Goal: Information Seeking & Learning: Learn about a topic

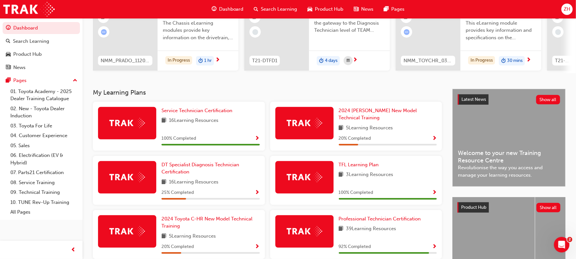
scroll to position [77, 0]
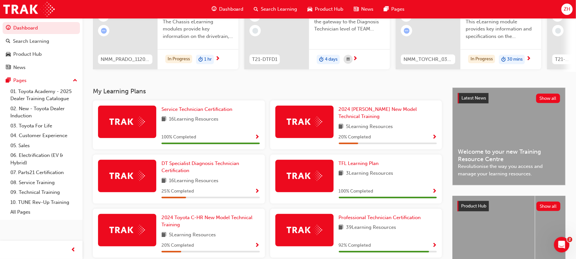
click at [435, 134] on span "Show Progress" at bounding box center [434, 137] width 5 height 6
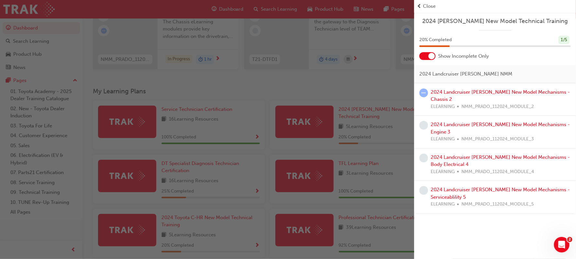
click at [282, 78] on div "button" at bounding box center [207, 129] width 415 height 259
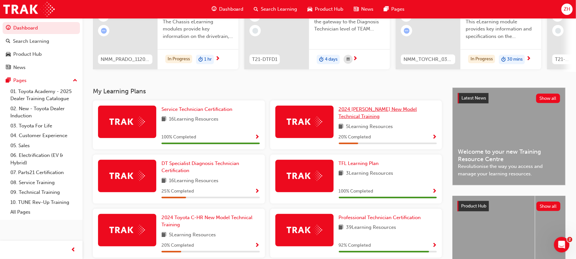
click at [362, 113] on span "2024 [PERSON_NAME] New Model Technical Training" at bounding box center [378, 112] width 78 height 13
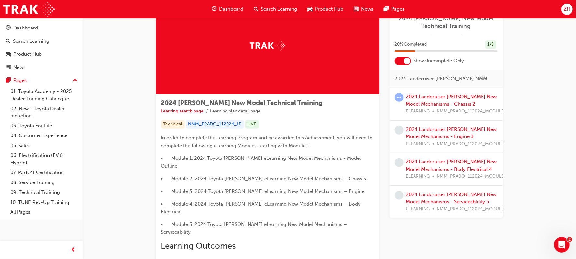
scroll to position [39, 0]
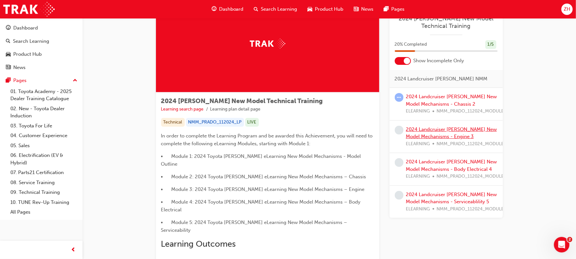
click at [434, 135] on link "2024 Landcruiser [PERSON_NAME] New Model Mechanisms - Engine 3" at bounding box center [451, 132] width 91 height 13
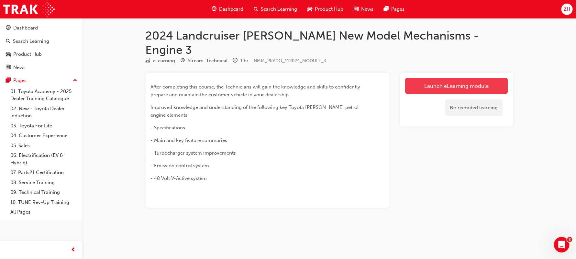
click at [473, 78] on link "Launch eLearning module" at bounding box center [456, 86] width 103 height 16
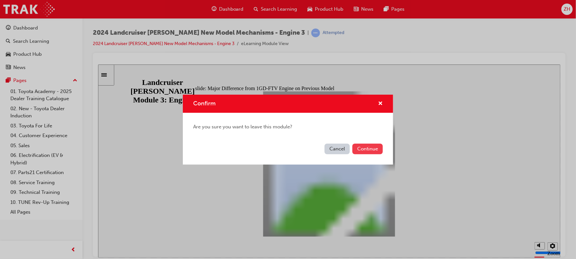
click at [368, 153] on button "Continue" at bounding box center [368, 148] width 30 height 11
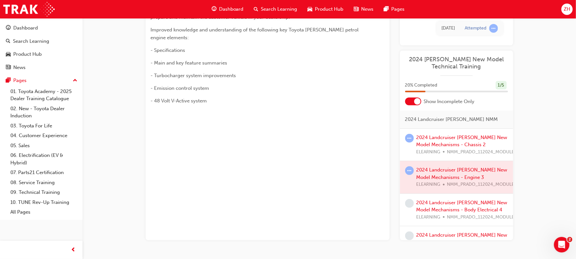
scroll to position [81, 0]
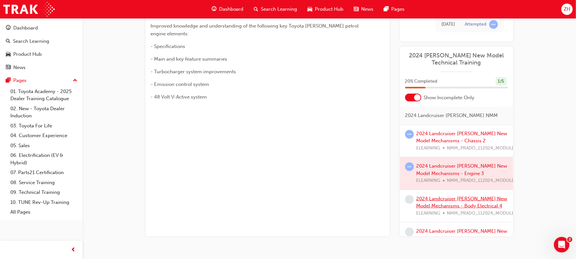
click at [452, 196] on link "2024 Landcruiser Prado New Model Mechanisms - Body Electrical 4" at bounding box center [462, 202] width 91 height 13
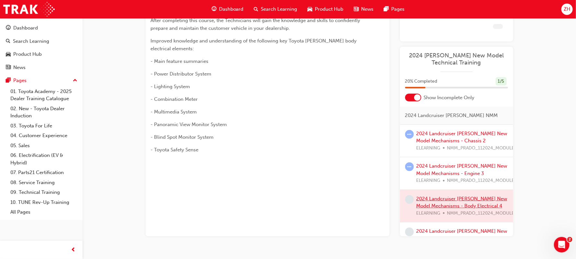
scroll to position [81, 0]
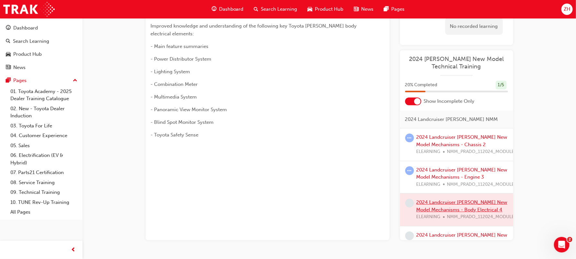
click at [452, 193] on div at bounding box center [456, 209] width 113 height 32
click at [433, 193] on div at bounding box center [456, 209] width 113 height 32
click at [440, 196] on div at bounding box center [456, 209] width 113 height 32
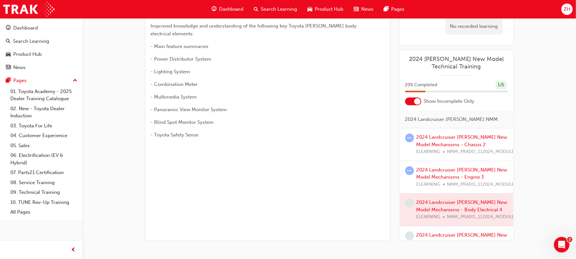
click at [440, 196] on div at bounding box center [456, 209] width 113 height 32
click at [435, 232] on link "2024 Landcruiser [PERSON_NAME] New Model Mechanisms - Serviceablility 5" at bounding box center [462, 238] width 91 height 13
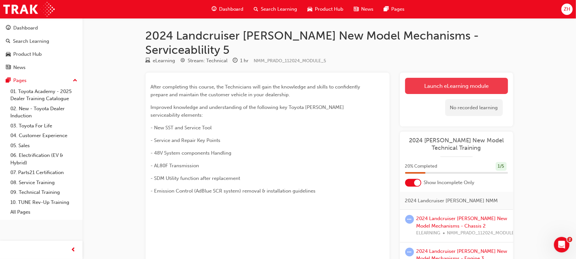
click at [466, 78] on link "Launch eLearning module" at bounding box center [456, 86] width 103 height 16
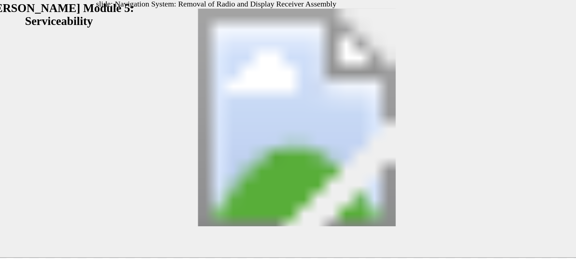
type input "5"
drag, startPoint x: 61, startPoint y: 44, endPoint x: 62, endPoint y: 82, distance: 37.9
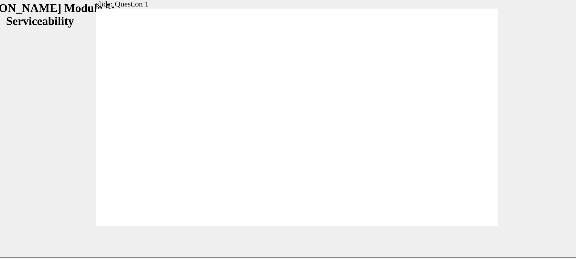
radio input "true"
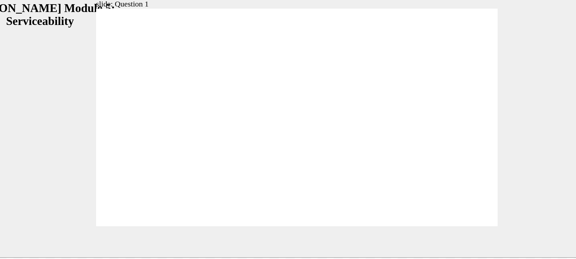
radio input "true"
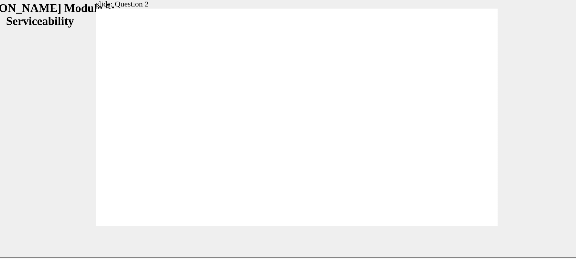
radio input "false"
radio input "true"
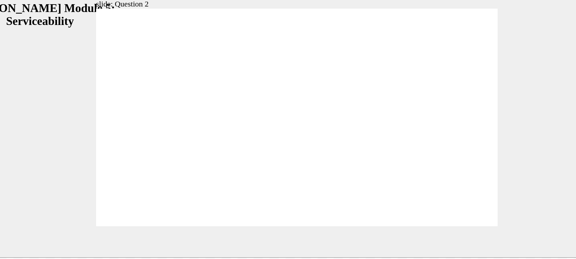
radio input "true"
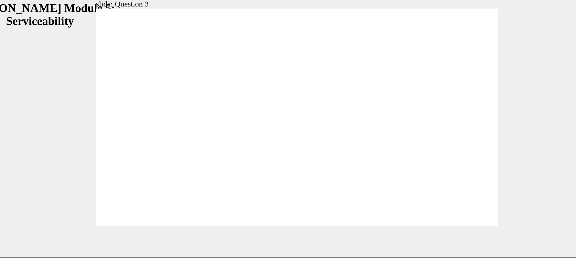
radio input "true"
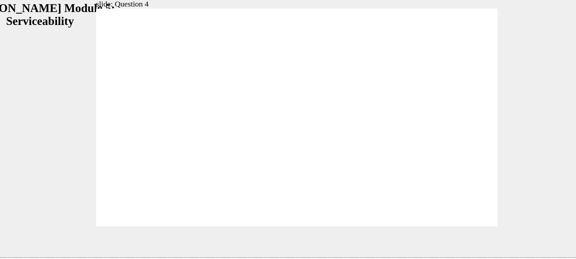
radio input "true"
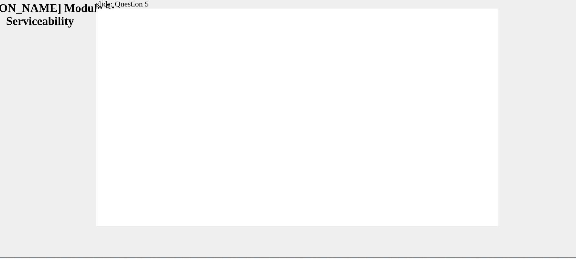
radio input "true"
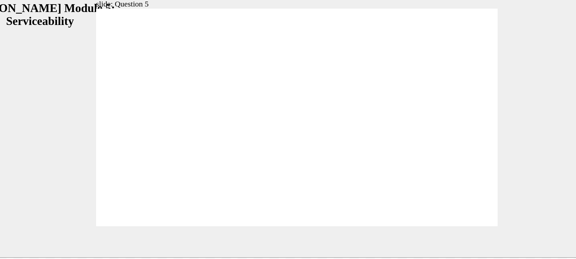
radio input "false"
radio input "true"
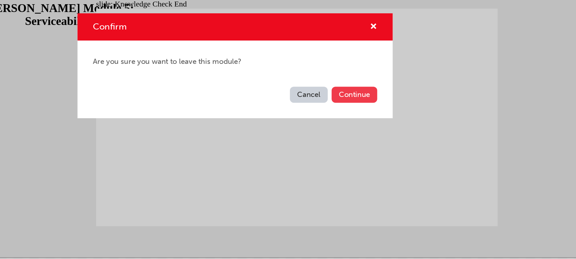
click at [369, 148] on button "Continue" at bounding box center [368, 148] width 30 height 11
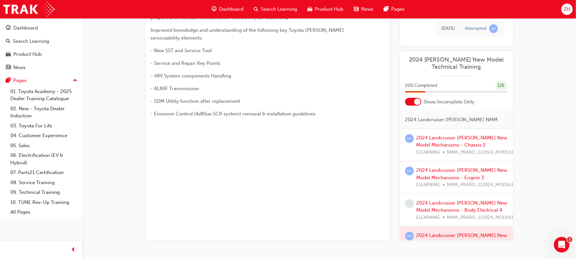
scroll to position [81, 0]
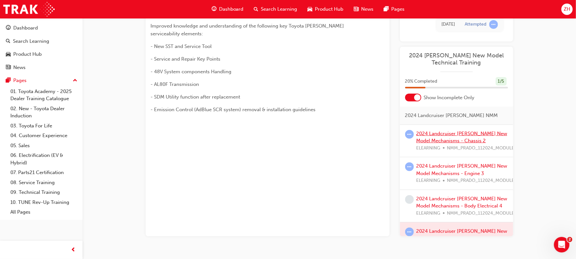
click at [445, 131] on link "2024 Landcruiser Prado New Model Mechanisms - Chassis 2" at bounding box center [462, 137] width 91 height 13
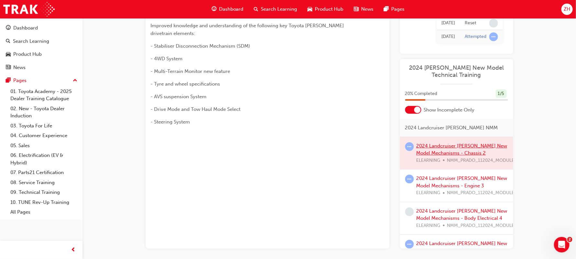
scroll to position [81, 0]
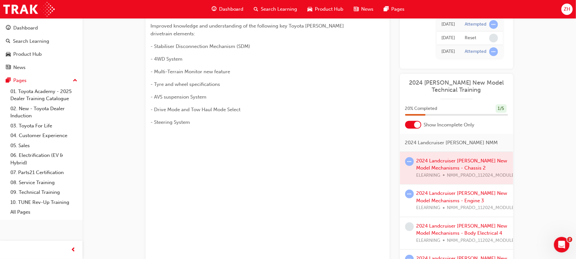
click at [439, 152] on div at bounding box center [456, 168] width 113 height 32
click at [426, 155] on div at bounding box center [456, 168] width 113 height 32
click at [452, 152] on div at bounding box center [456, 168] width 113 height 32
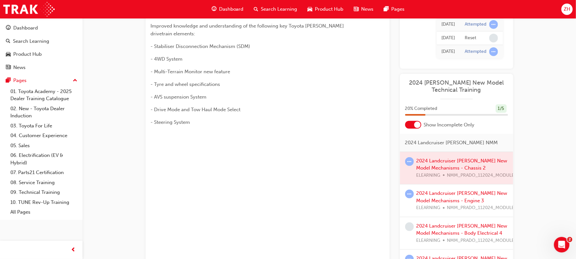
click at [452, 152] on div at bounding box center [456, 168] width 113 height 32
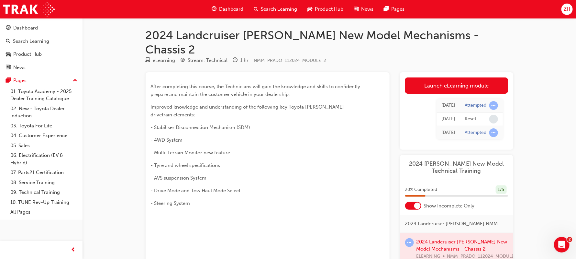
scroll to position [0, 0]
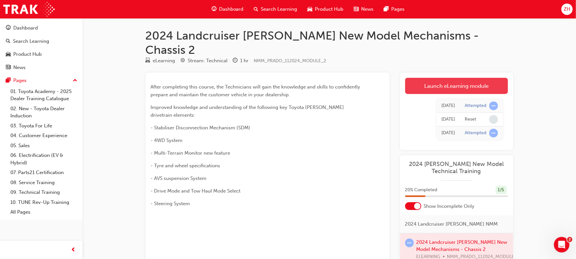
click at [463, 78] on link "Launch eLearning module" at bounding box center [456, 86] width 103 height 16
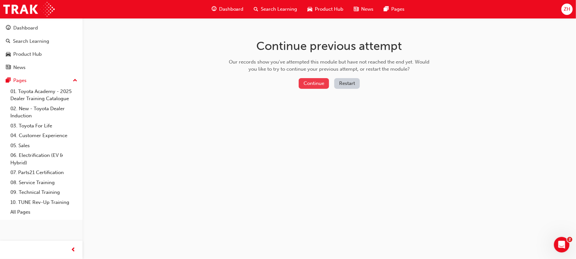
click at [311, 81] on button "Continue" at bounding box center [314, 83] width 30 height 11
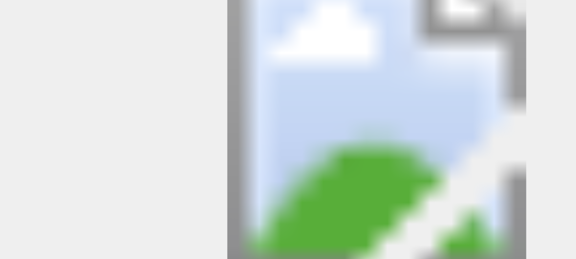
scroll to position [5, 0]
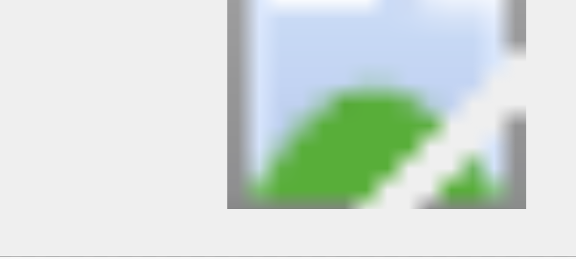
drag, startPoint x: 163, startPoint y: -39, endPoint x: 165, endPoint y: -31, distance: 7.9
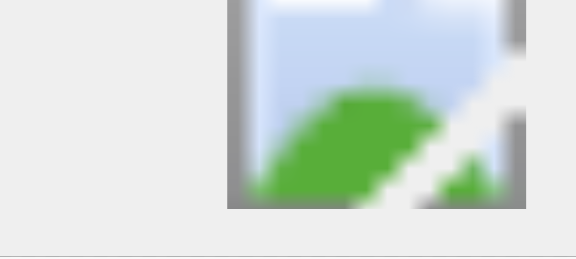
drag, startPoint x: 164, startPoint y: -27, endPoint x: 170, endPoint y: -3, distance: 24.6
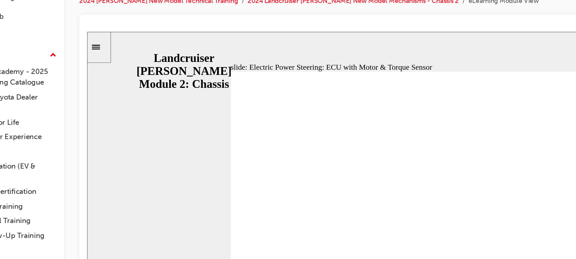
scroll to position [0, 0]
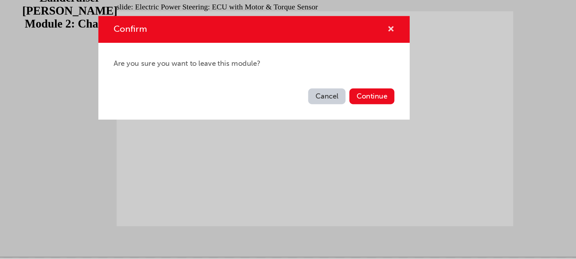
click at [379, 103] on span "cross-icon" at bounding box center [380, 104] width 5 height 6
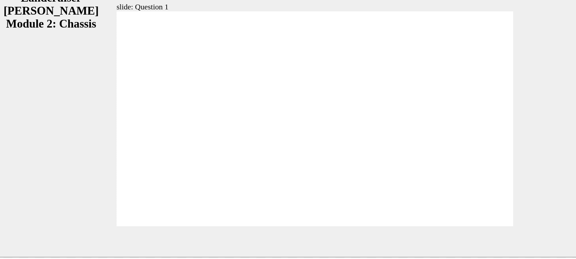
radio input "true"
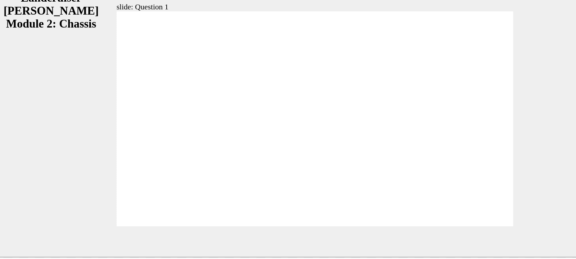
radio input "false"
radio input "true"
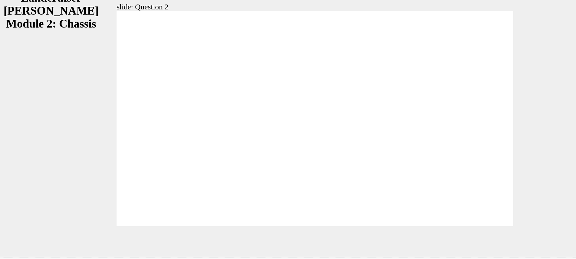
radio input "true"
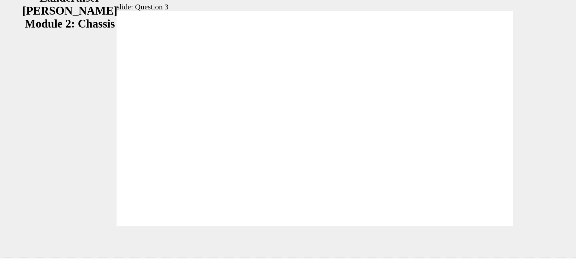
radio input "true"
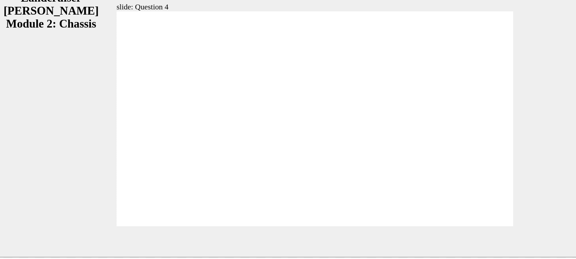
radio input "true"
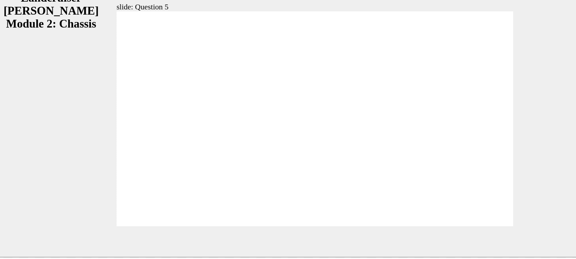
radio input "true"
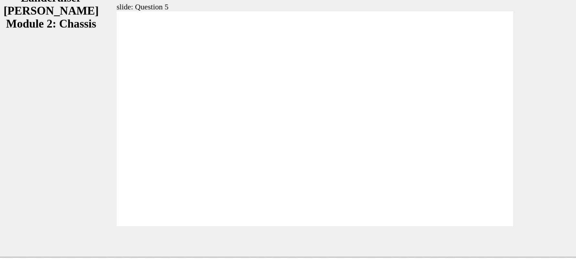
radio input "false"
radio input "true"
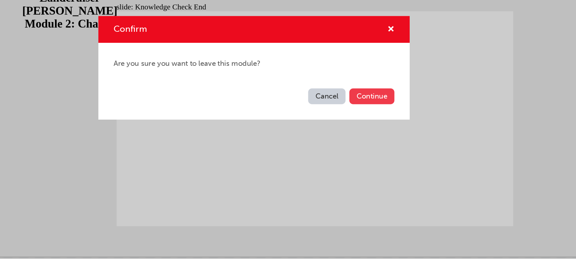
click at [372, 152] on button "Continue" at bounding box center [368, 148] width 30 height 11
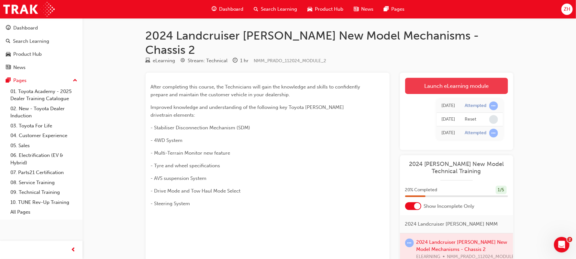
click at [447, 78] on link "Launch eLearning module" at bounding box center [456, 86] width 103 height 16
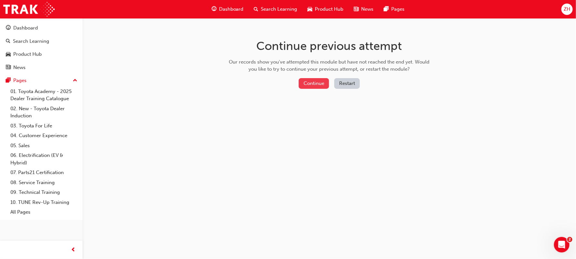
click at [320, 84] on button "Continue" at bounding box center [314, 83] width 30 height 11
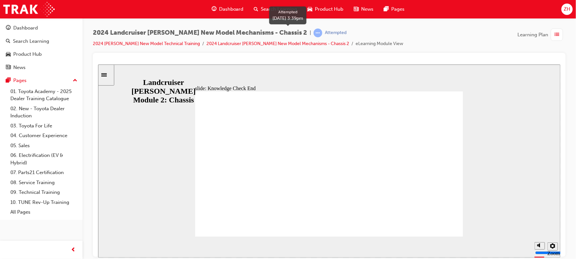
click at [314, 33] on span "learningRecordVerb_ATTEMPT-icon" at bounding box center [318, 32] width 9 height 9
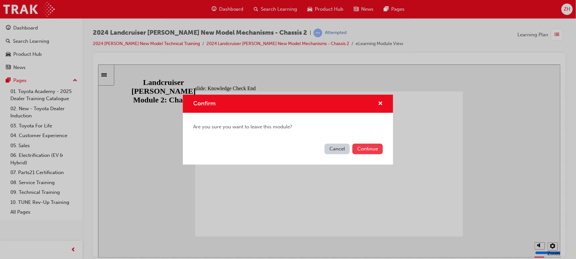
click at [372, 150] on button "Continue" at bounding box center [368, 148] width 30 height 11
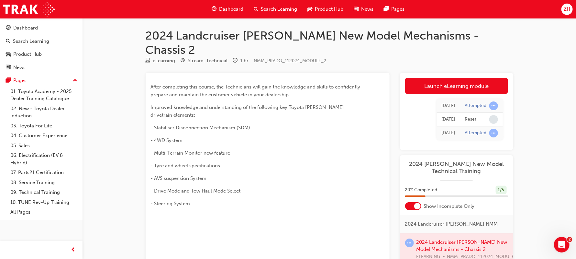
click at [436, 233] on div at bounding box center [456, 249] width 113 height 32
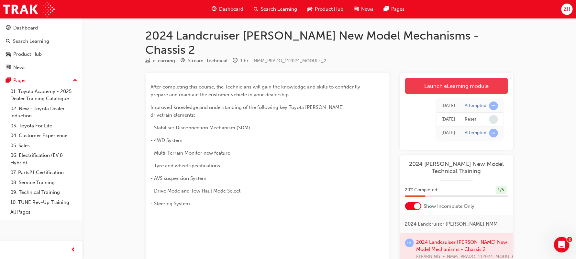
click at [441, 78] on link "Launch eLearning module" at bounding box center [456, 86] width 103 height 16
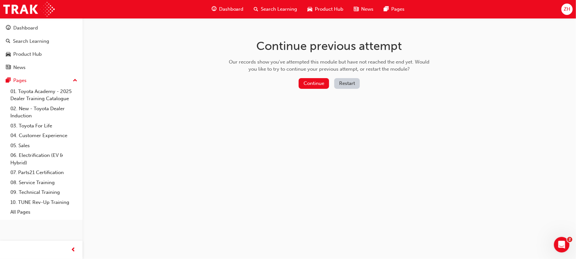
click at [441, 72] on div "Continue previous attempt Our records show you've attempted this module but hav…" at bounding box center [288, 129] width 576 height 259
click at [320, 85] on button "Continue" at bounding box center [314, 83] width 30 height 11
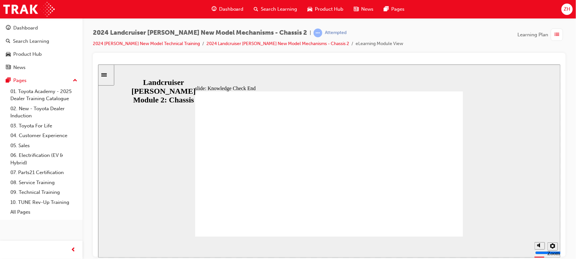
click at [314, 32] on span "learningRecordVerb_ATTEMPT-icon" at bounding box center [318, 32] width 9 height 9
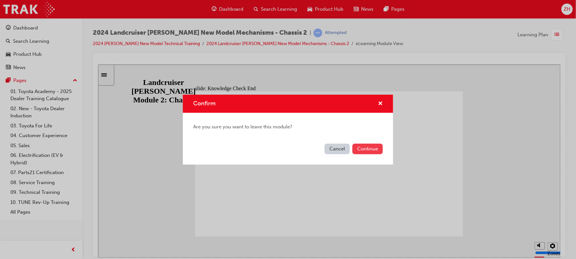
click at [361, 145] on button "Continue" at bounding box center [368, 148] width 30 height 11
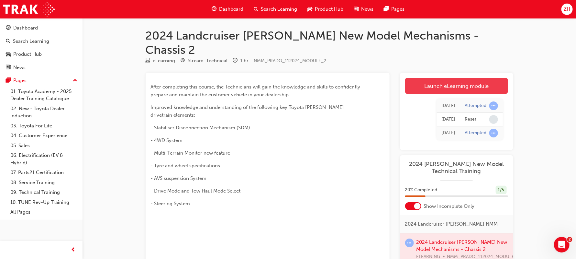
click at [456, 78] on link "Launch eLearning module" at bounding box center [456, 86] width 103 height 16
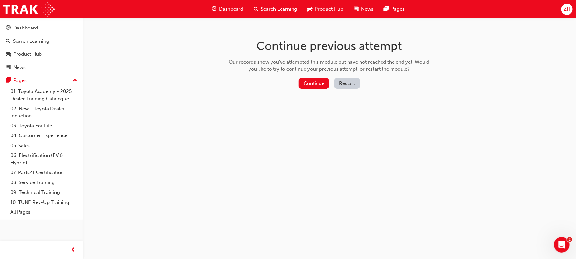
click at [343, 83] on button "Restart" at bounding box center [348, 83] width 26 height 11
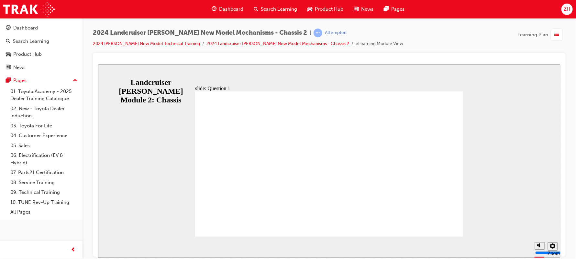
radio input "true"
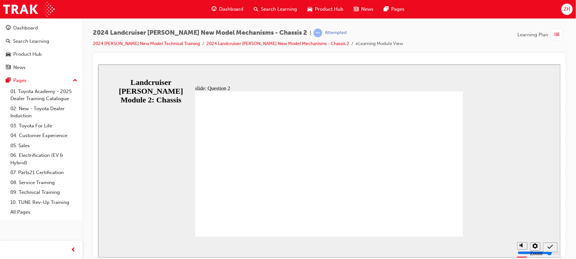
radio input "true"
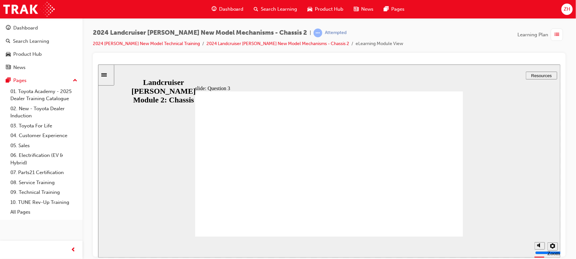
radio input "true"
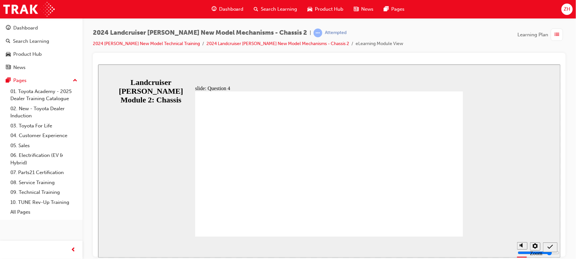
radio input "true"
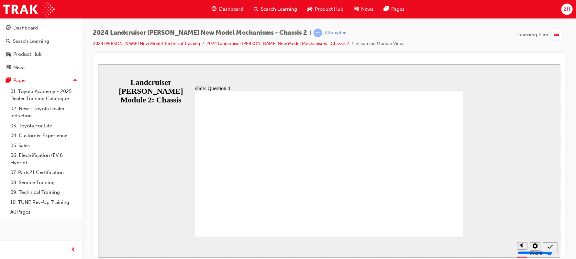
radio input "true"
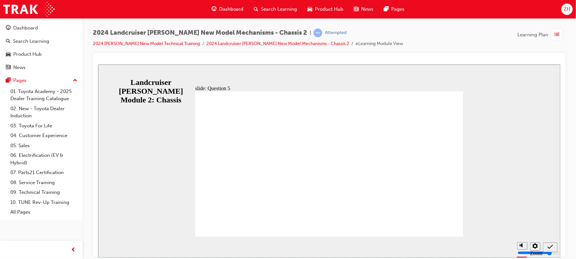
radio input "true"
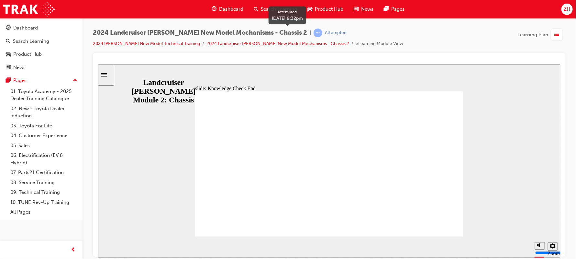
click at [314, 31] on span "learningRecordVerb_ATTEMPT-icon" at bounding box center [318, 32] width 9 height 9
click at [265, 43] on link "2024 Landcruiser [PERSON_NAME] New Model Mechanisms - Chassis 2" at bounding box center [278, 44] width 143 height 6
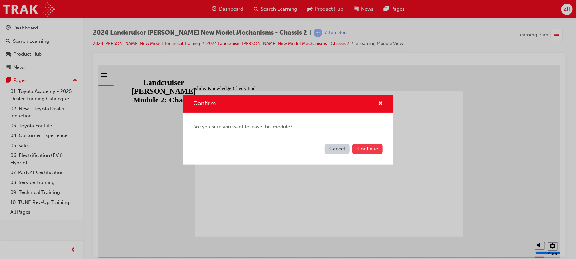
click at [369, 151] on button "Continue" at bounding box center [368, 148] width 30 height 11
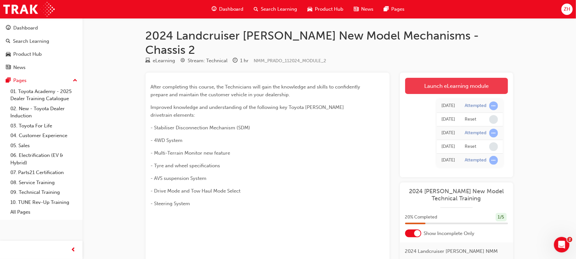
click at [486, 78] on link "Launch eLearning module" at bounding box center [456, 86] width 103 height 16
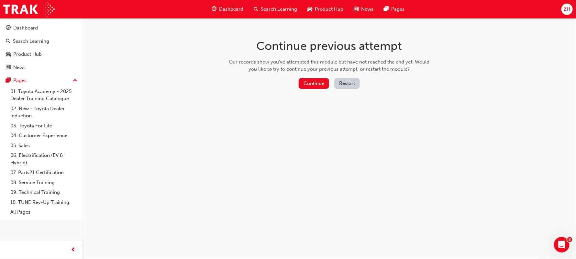
click at [355, 84] on button "Restart" at bounding box center [348, 83] width 26 height 11
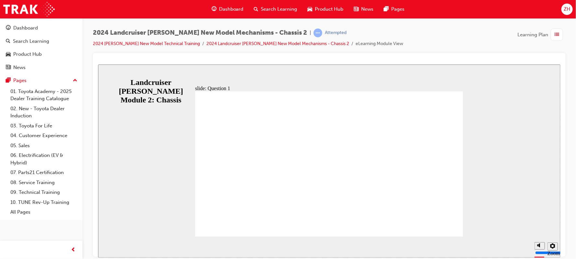
radio input "true"
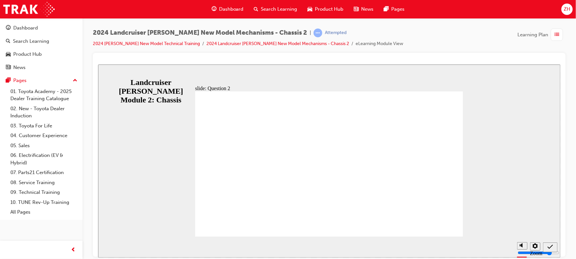
radio input "true"
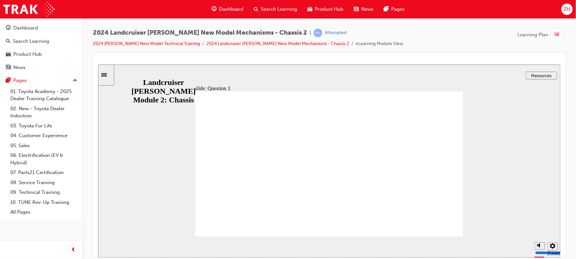
radio input "true"
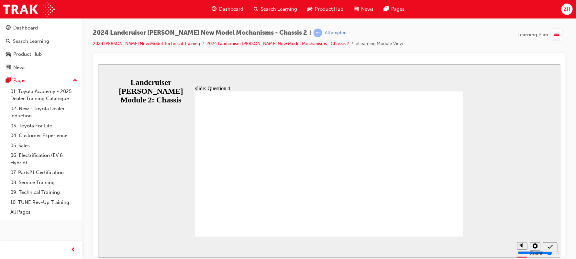
radio input "true"
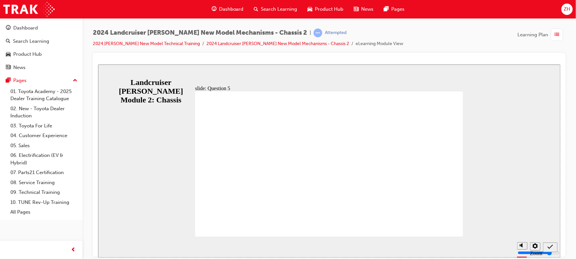
radio input "true"
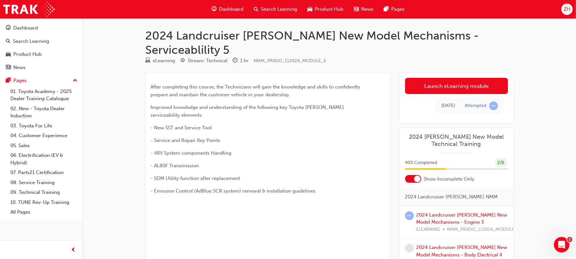
scroll to position [81, 0]
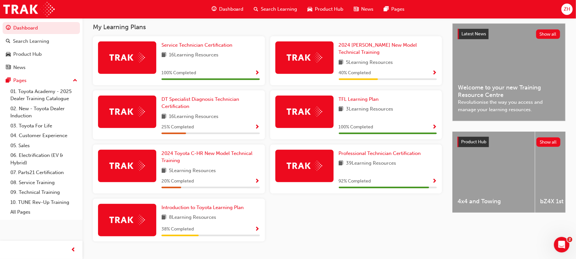
scroll to position [152, 0]
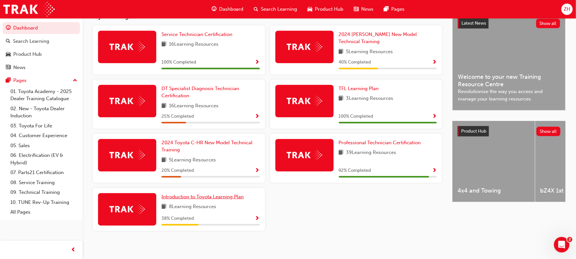
click at [194, 195] on span "Introduction to Toyota Learning Plan" at bounding box center [203, 197] width 82 height 6
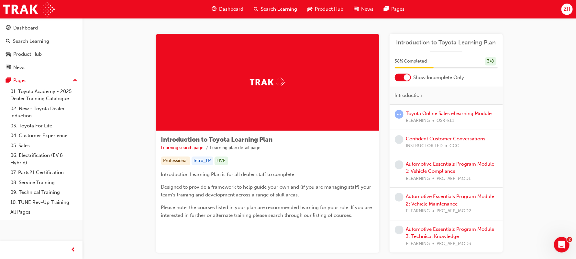
click at [401, 115] on span "learningRecordVerb_ATTEMPT-icon" at bounding box center [399, 114] width 9 height 9
click at [437, 113] on link "Toyota Online Sales eLearning Module" at bounding box center [449, 113] width 86 height 6
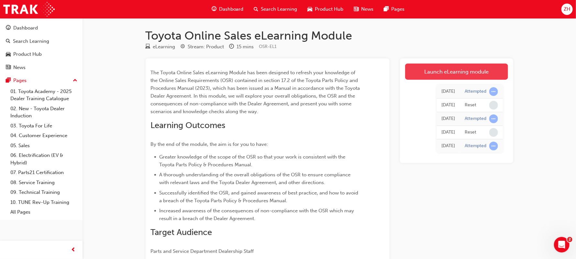
click at [469, 73] on link "Launch eLearning module" at bounding box center [456, 71] width 103 height 16
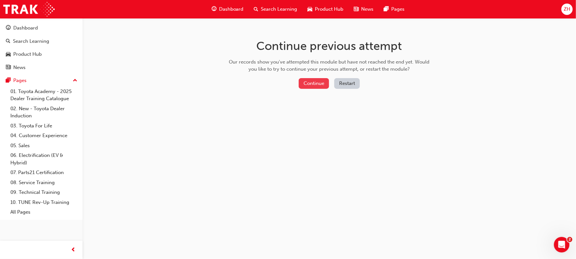
click at [322, 83] on button "Continue" at bounding box center [314, 83] width 30 height 11
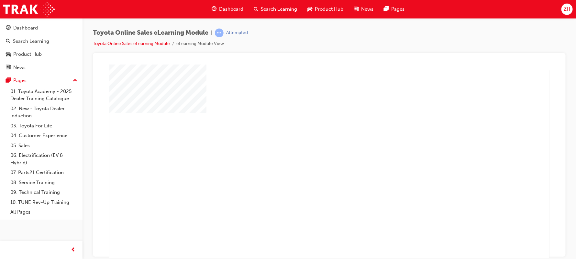
click at [311, 142] on div "play" at bounding box center [311, 142] width 0 height 0
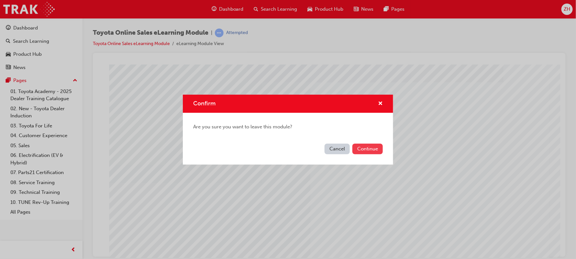
click at [372, 147] on button "Continue" at bounding box center [368, 148] width 30 height 11
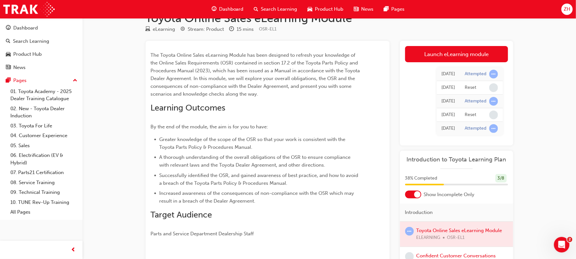
scroll to position [19, 0]
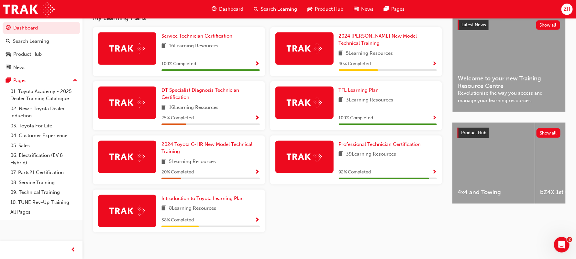
scroll to position [152, 0]
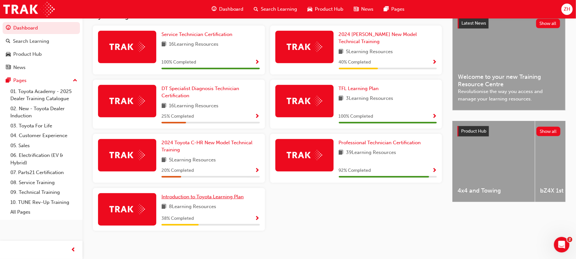
click at [178, 196] on link "Introduction to Toyota Learning Plan" at bounding box center [204, 196] width 85 height 7
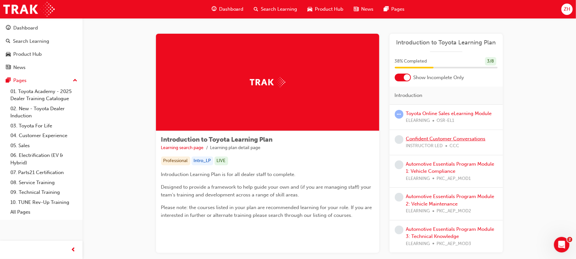
click at [432, 141] on link "Confident Customer Conversations" at bounding box center [446, 139] width 80 height 6
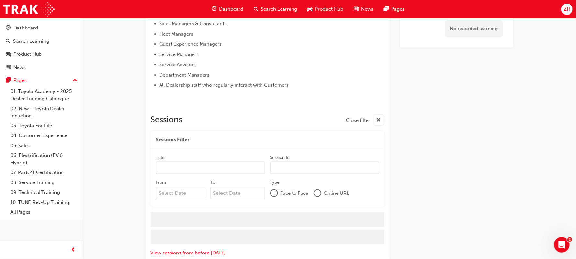
scroll to position [317, 0]
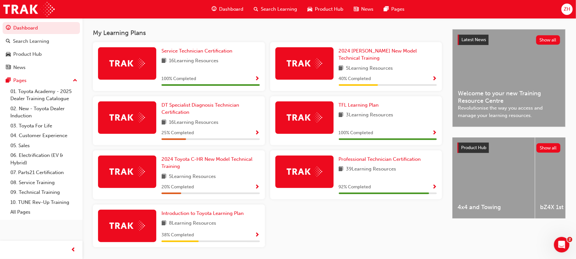
scroll to position [152, 0]
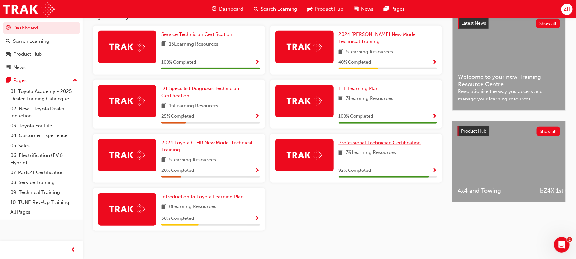
click at [359, 141] on link "Professional Technician Certification" at bounding box center [381, 142] width 85 height 7
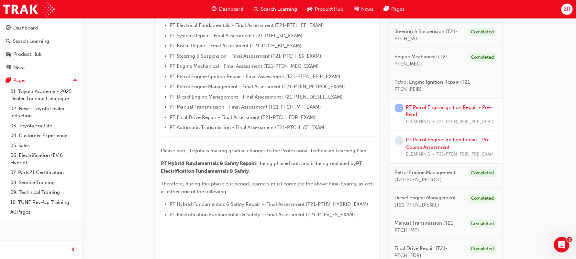
scroll to position [212, 0]
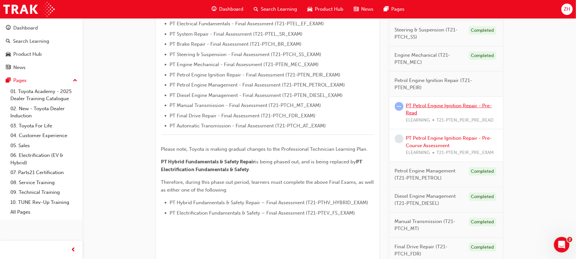
click at [412, 108] on link "PT Petrol Engine Ignition Repair - Pre-Read" at bounding box center [449, 109] width 86 height 13
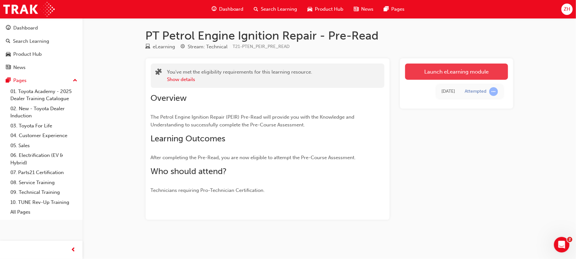
click at [487, 72] on link "Launch eLearning module" at bounding box center [456, 71] width 103 height 16
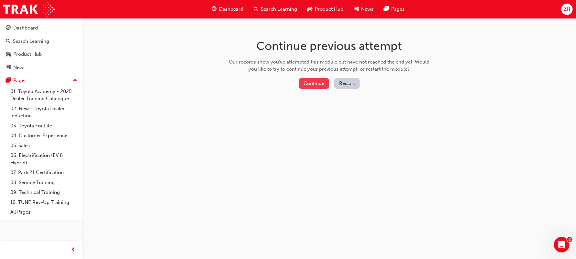
click at [322, 84] on button "Continue" at bounding box center [314, 83] width 30 height 11
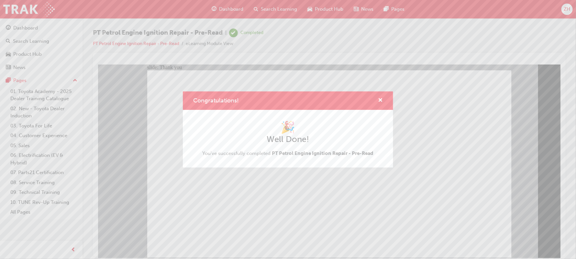
click at [256, 216] on div "Congratulations! 🎉 Well Done! You've successfully completed PT Petrol Engine Ig…" at bounding box center [288, 129] width 576 height 259
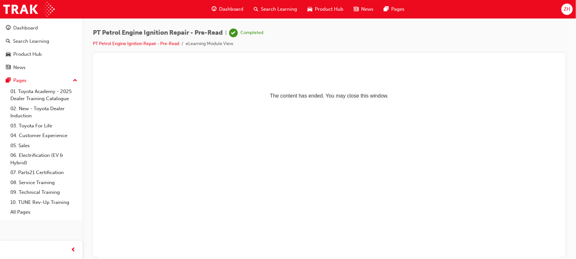
click at [250, 104] on html "The content has ended. You may close this window." at bounding box center [329, 84] width 463 height 40
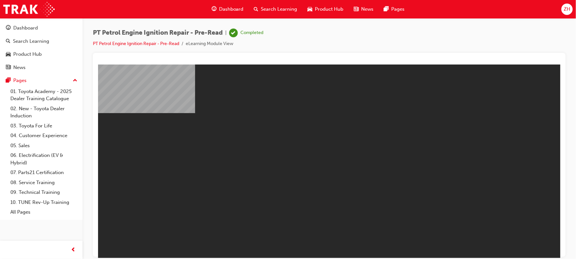
click at [335, 156] on body "PEIR - Pre-Read Express Module V2 You are offline. Trying to reconnect... M M" at bounding box center [329, 160] width 463 height 193
click at [571, 10] on span "ZH" at bounding box center [567, 9] width 6 height 7
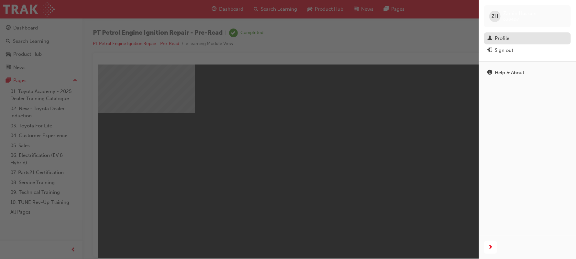
click at [499, 40] on div "Profile" at bounding box center [502, 38] width 15 height 7
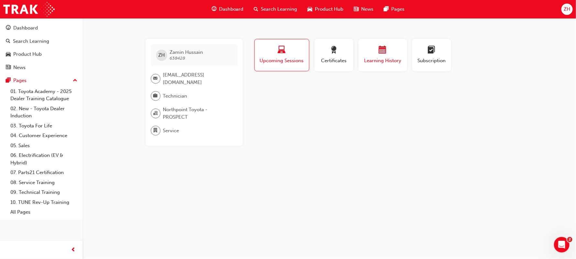
click at [390, 58] on span "Learning History" at bounding box center [383, 60] width 39 height 7
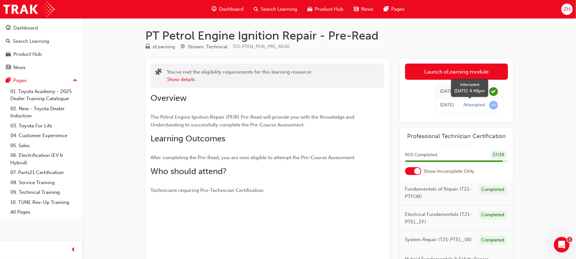
click at [494, 106] on span "learningRecordVerb_ATTEMPT-icon" at bounding box center [494, 105] width 9 height 9
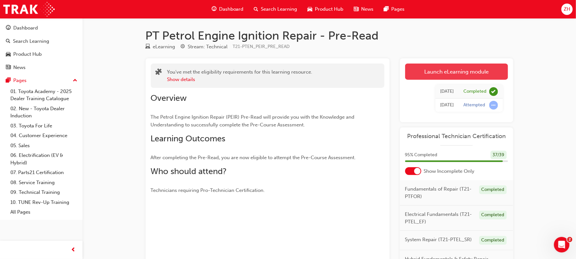
click at [473, 71] on link "Launch eLearning module" at bounding box center [456, 71] width 103 height 16
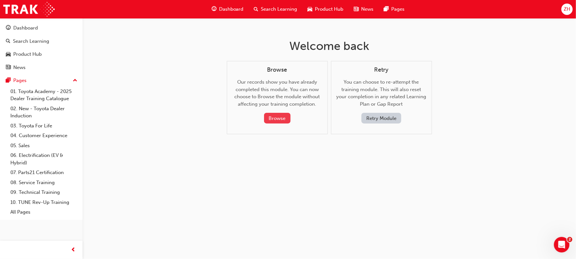
click at [272, 117] on button "Browse" at bounding box center [277, 118] width 27 height 11
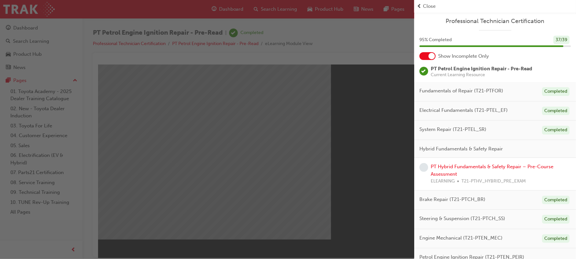
click at [326, 175] on div "button" at bounding box center [207, 129] width 415 height 259
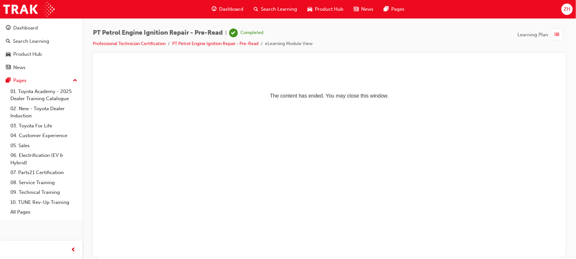
click at [338, 103] on html "The content has ended. You may close this window." at bounding box center [329, 84] width 463 height 40
click at [151, 42] on link "Professional Technician Certification" at bounding box center [129, 44] width 73 height 6
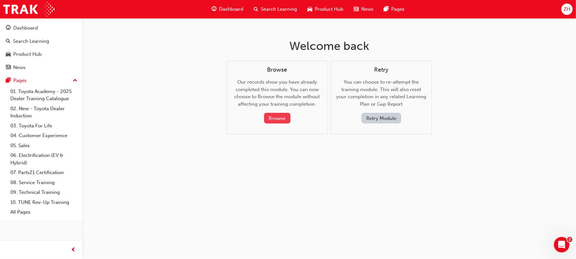
click at [282, 122] on button "Browse" at bounding box center [277, 118] width 27 height 11
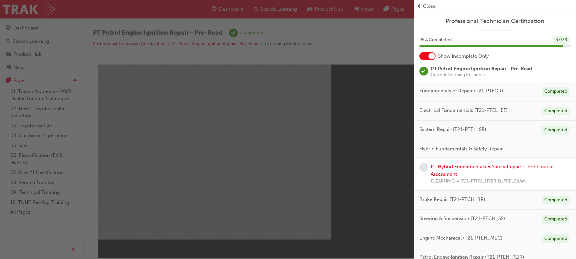
click at [331, 166] on div "button" at bounding box center [207, 129] width 415 height 259
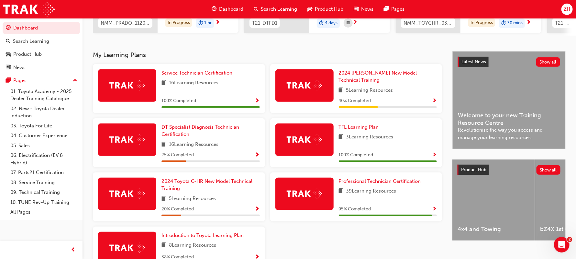
scroll to position [114, 0]
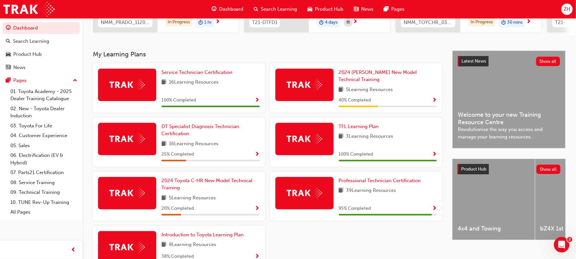
click at [320, 189] on img at bounding box center [305, 193] width 36 height 10
click at [436, 206] on span "Show Progress" at bounding box center [434, 209] width 5 height 6
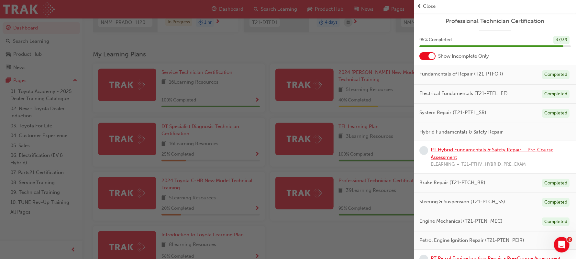
click at [443, 155] on link "PT Hybrid Fundamentals & Safety Repair – Pre-Course Assessment" at bounding box center [492, 153] width 123 height 13
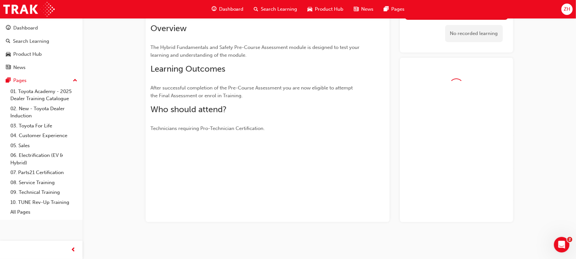
scroll to position [78, 0]
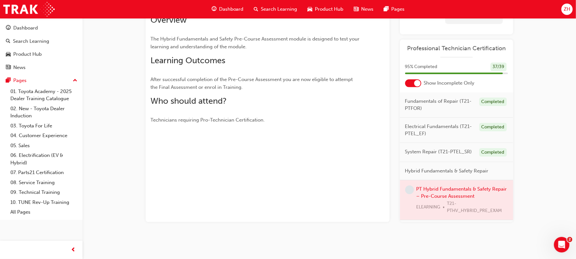
click at [446, 189] on div at bounding box center [456, 200] width 113 height 40
click at [410, 189] on span "learningRecordVerb_NONE-icon" at bounding box center [409, 189] width 9 height 9
click at [414, 190] on div at bounding box center [456, 200] width 113 height 40
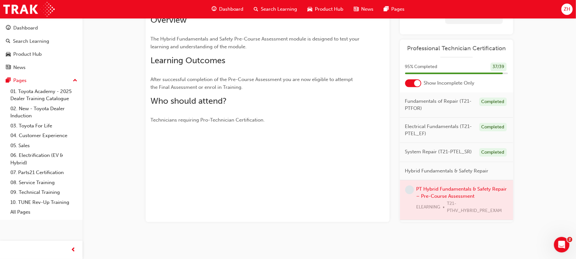
click at [436, 194] on div at bounding box center [456, 200] width 113 height 40
click at [445, 193] on div at bounding box center [456, 200] width 113 height 40
click at [500, 70] on div "37 / 39" at bounding box center [499, 66] width 16 height 9
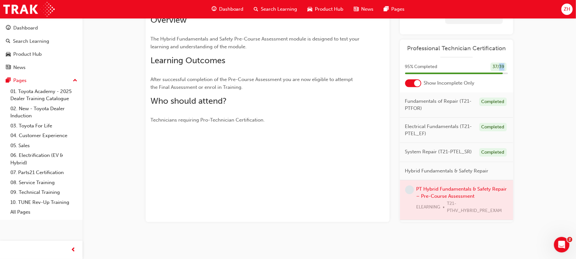
click at [499, 66] on div "37 / 39" at bounding box center [499, 66] width 16 height 9
click at [480, 211] on div at bounding box center [456, 200] width 113 height 40
click at [487, 187] on div at bounding box center [456, 200] width 113 height 40
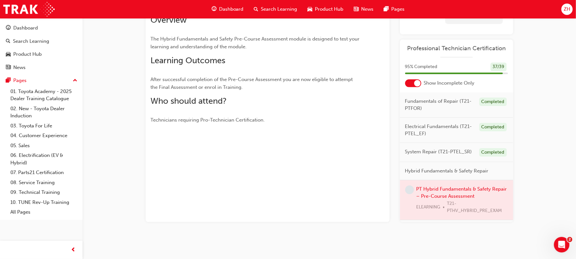
click at [487, 187] on div at bounding box center [456, 200] width 113 height 40
click at [411, 191] on span "learningRecordVerb_NONE-icon" at bounding box center [409, 189] width 9 height 9
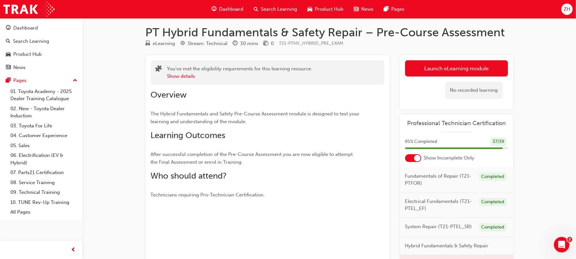
scroll to position [0, 0]
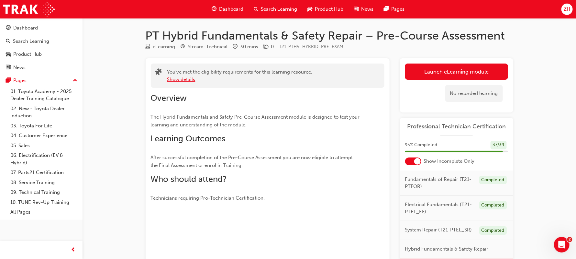
click at [181, 82] on button "Show details" at bounding box center [181, 79] width 28 height 7
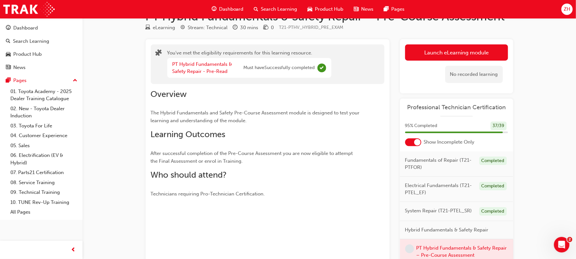
scroll to position [78, 0]
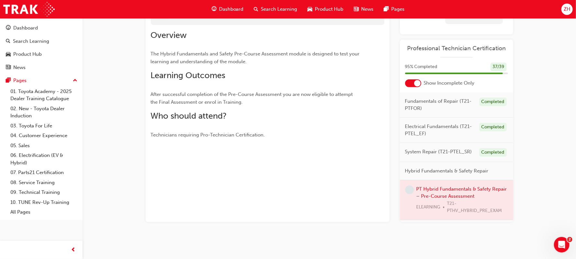
click at [429, 195] on div at bounding box center [456, 200] width 113 height 40
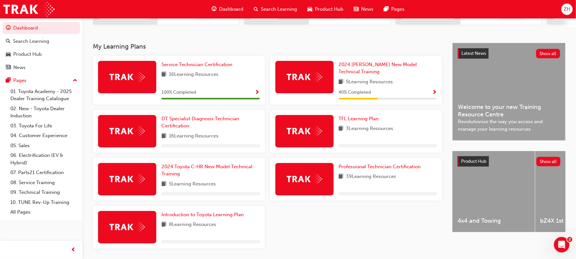
scroll to position [136, 0]
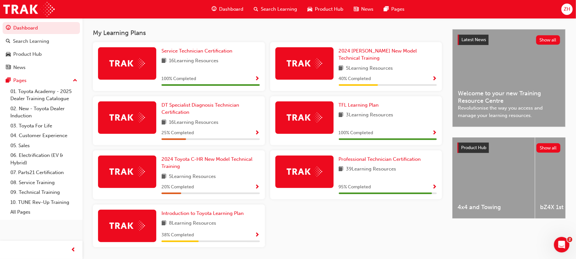
click at [436, 130] on span "Show Progress" at bounding box center [434, 133] width 5 height 6
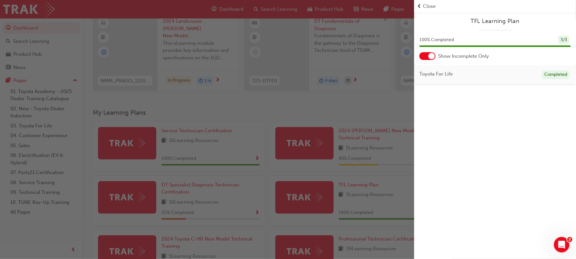
scroll to position [55, 0]
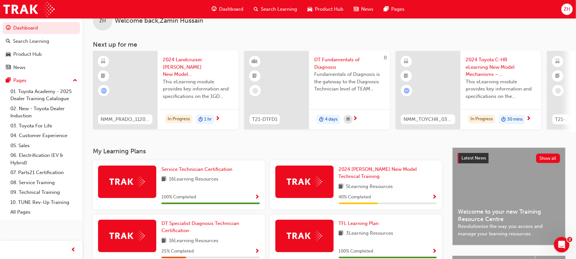
scroll to position [16, 0]
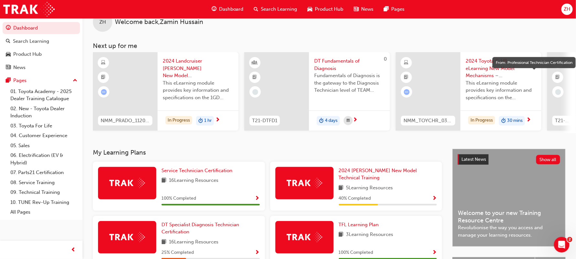
click at [557, 76] on span "booktick-icon" at bounding box center [558, 77] width 5 height 8
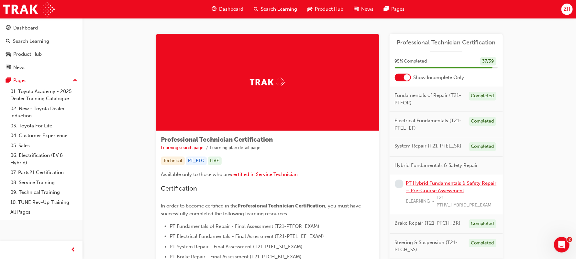
click at [426, 188] on link "PT Hybrid Fundamentals & Safety Repair – Pre-Course Assessment" at bounding box center [451, 186] width 91 height 13
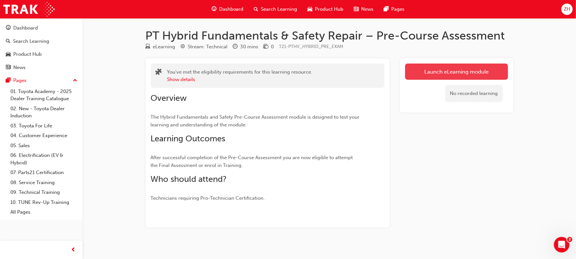
click at [451, 77] on link "Launch eLearning module" at bounding box center [456, 71] width 103 height 16
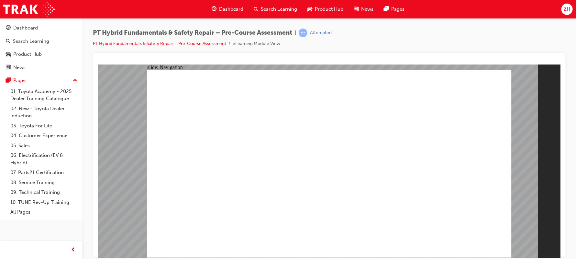
radio input "true"
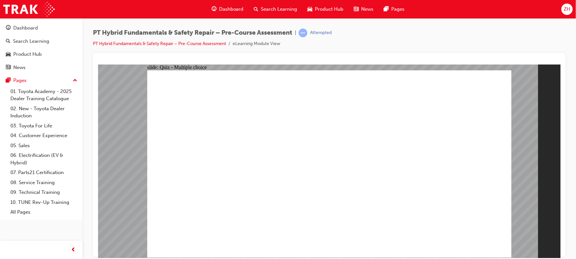
radio input "true"
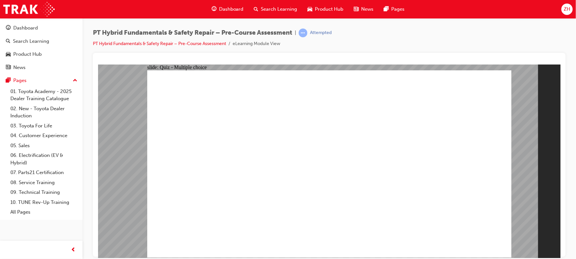
radio input "true"
checkbox input "true"
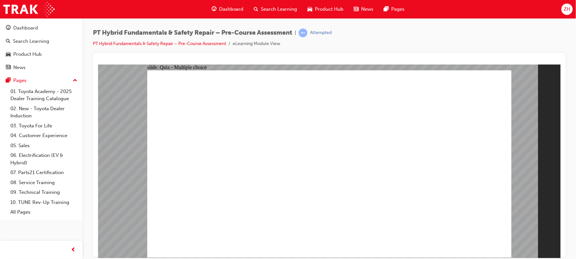
checkbox input "true"
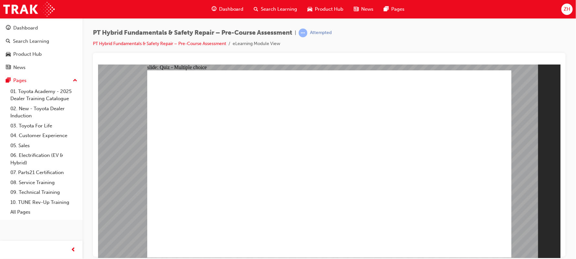
radio input "true"
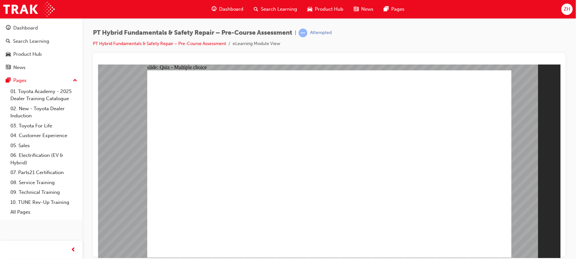
radio input "true"
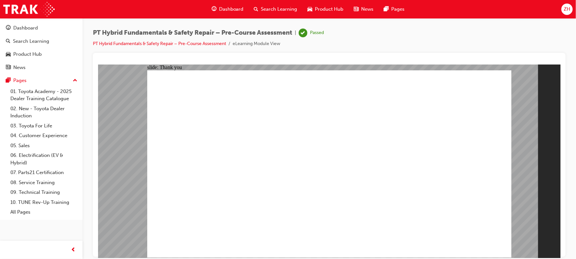
click at [569, 12] on span "ZH" at bounding box center [567, 9] width 6 height 7
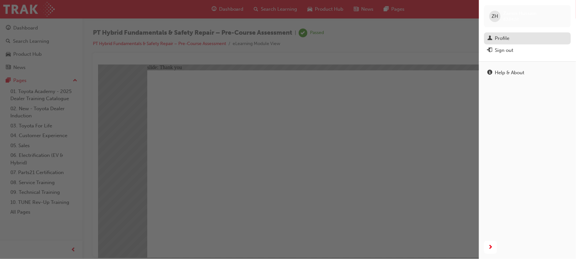
click at [500, 40] on div "Profile" at bounding box center [502, 38] width 15 height 7
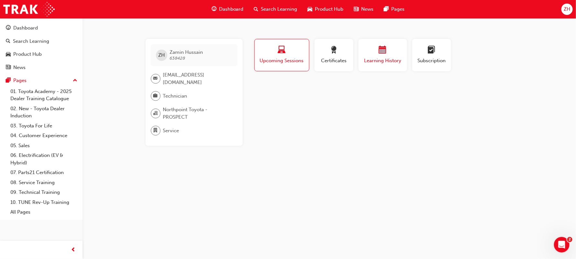
click at [382, 56] on div "Learning History" at bounding box center [383, 55] width 39 height 18
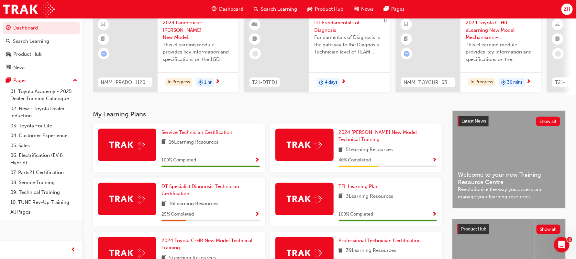
scroll to position [127, 0]
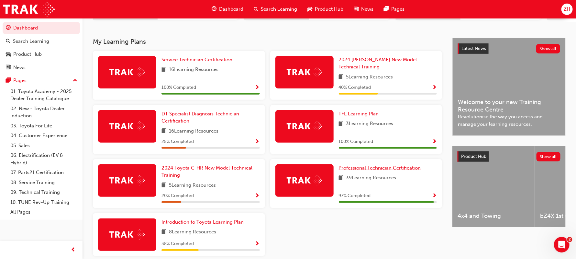
click at [351, 167] on link "Professional Technician Certification" at bounding box center [381, 167] width 85 height 7
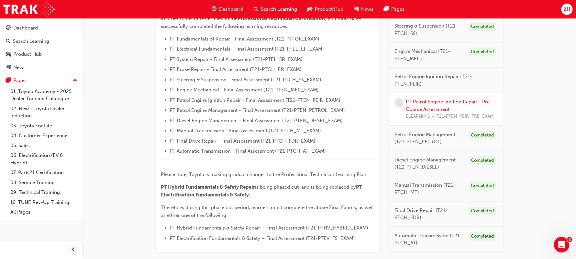
scroll to position [169, 0]
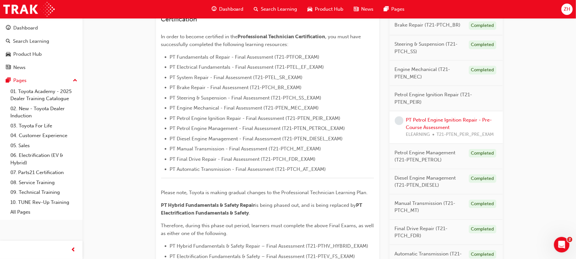
click at [433, 122] on div "PT Petrol Engine Ignition Repair - Pre-Course Assessment ELEARNING T21-PTEN_PEI…" at bounding box center [452, 127] width 92 height 22
click at [430, 125] on link "PT Petrol Engine Ignition Repair - Pre-Course Assessment" at bounding box center [449, 123] width 86 height 13
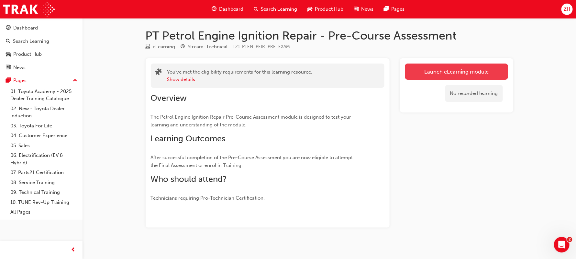
click at [452, 77] on link "Launch eLearning module" at bounding box center [456, 71] width 103 height 16
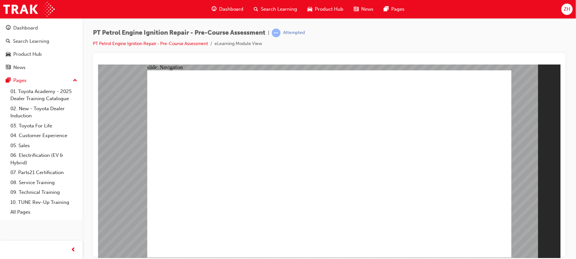
radio input "true"
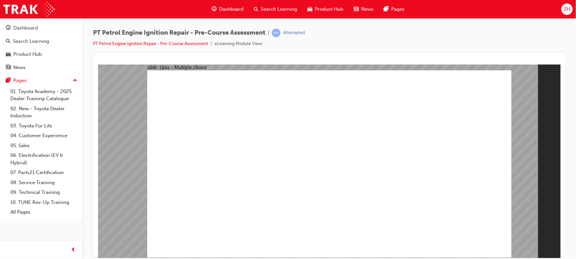
radio input "true"
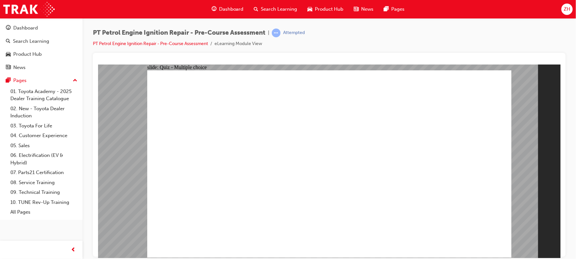
radio input "true"
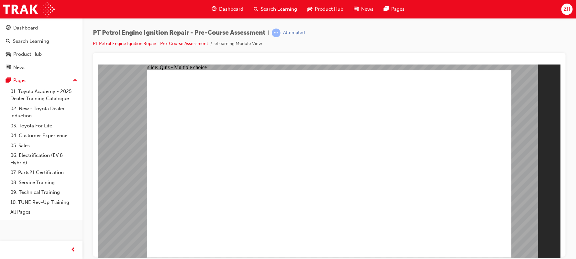
radio input "true"
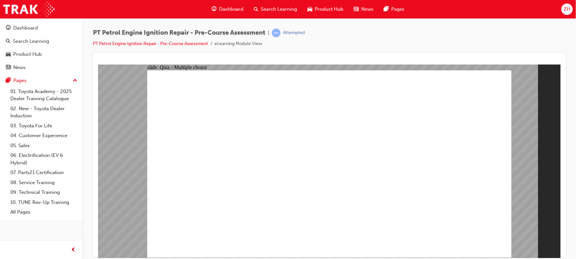
radio input "true"
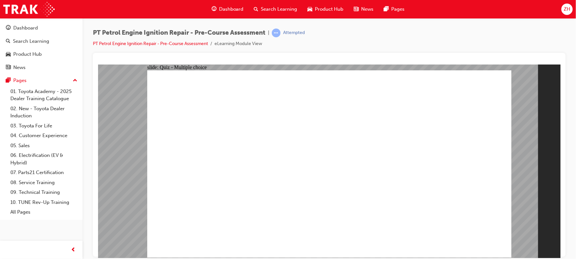
radio input "true"
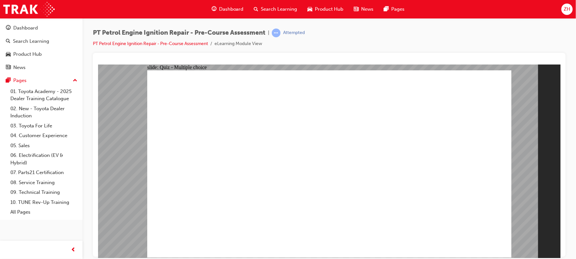
radio input "true"
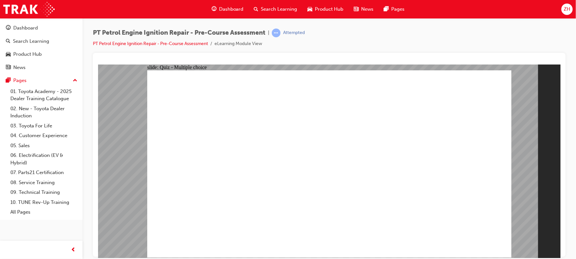
click at [287, 33] on div "Attempted" at bounding box center [294, 33] width 22 height 6
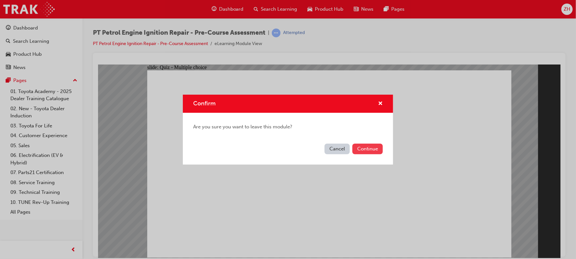
click at [355, 148] on button "Continue" at bounding box center [368, 148] width 30 height 11
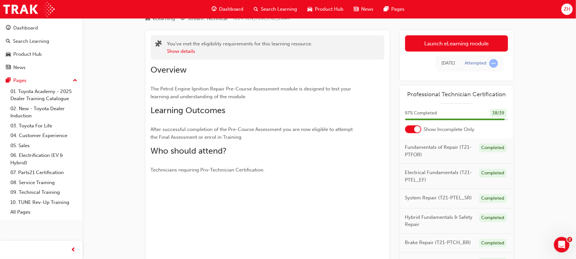
scroll to position [16, 0]
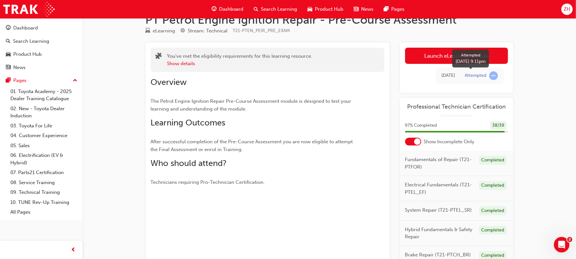
click at [478, 73] on div "Attempted" at bounding box center [476, 76] width 22 height 6
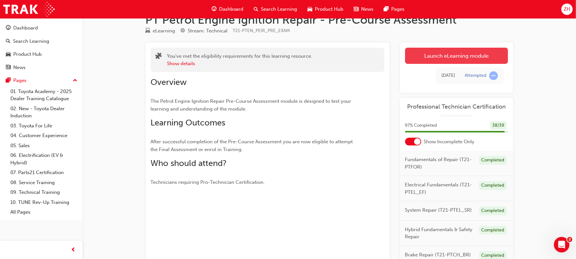
click at [465, 61] on link "Launch eLearning module" at bounding box center [456, 56] width 103 height 16
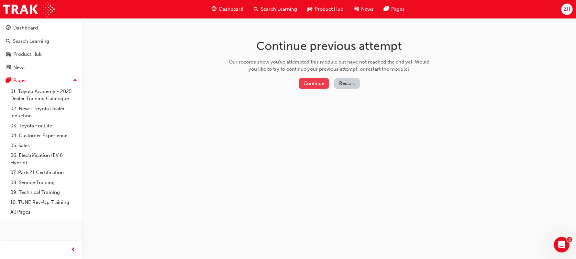
click at [319, 82] on button "Continue" at bounding box center [314, 83] width 30 height 11
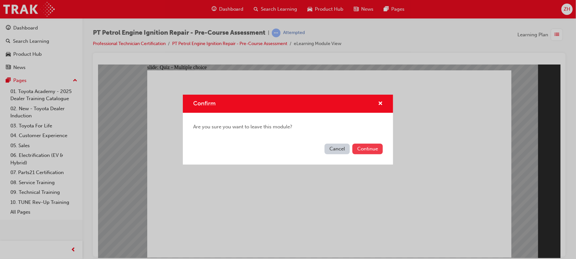
click at [372, 147] on button "Continue" at bounding box center [368, 148] width 30 height 11
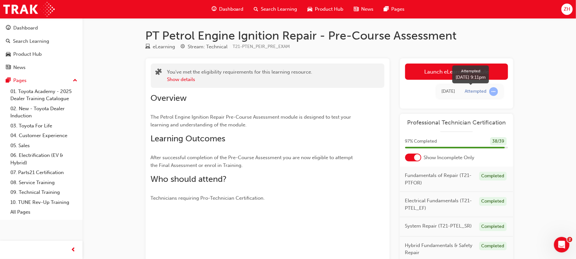
click at [493, 91] on span "learningRecordVerb_ATTEMPT-icon" at bounding box center [494, 91] width 9 height 9
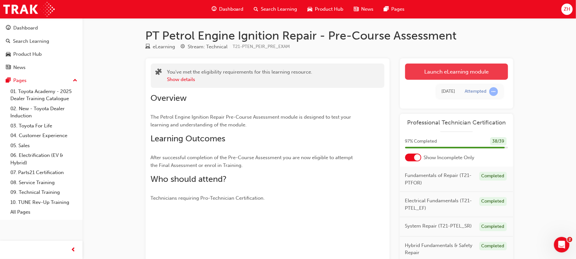
click at [455, 74] on link "Launch eLearning module" at bounding box center [456, 71] width 103 height 16
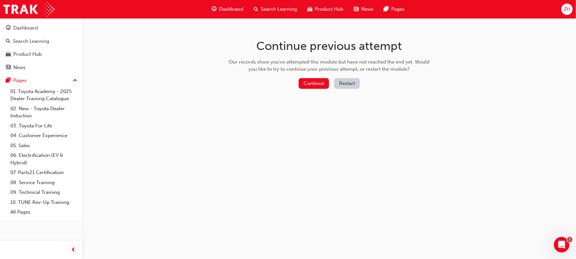
click at [346, 82] on button "Restart" at bounding box center [348, 83] width 26 height 11
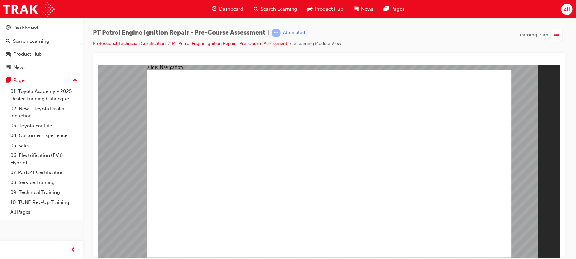
radio input "true"
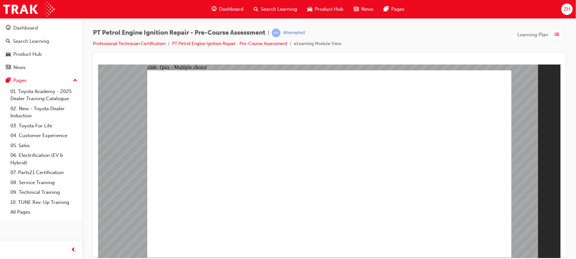
radio input "true"
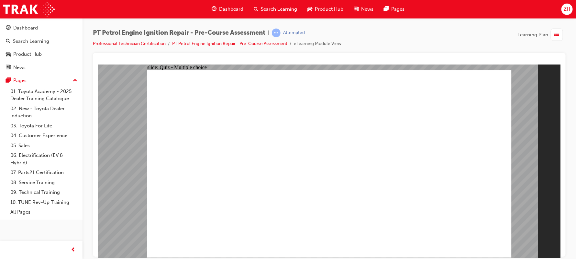
radio input "true"
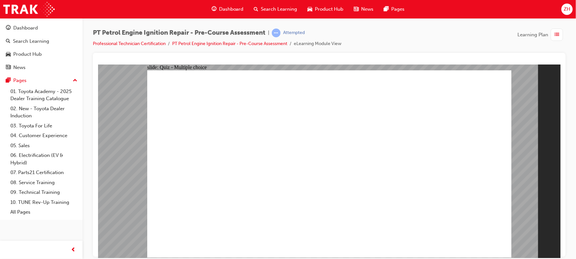
radio input "true"
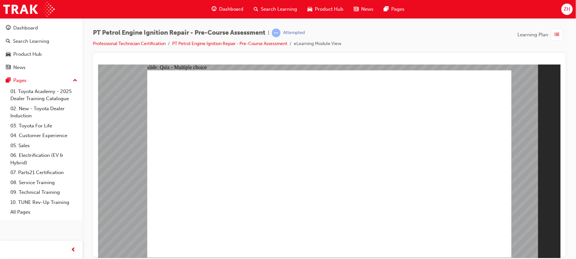
radio input "true"
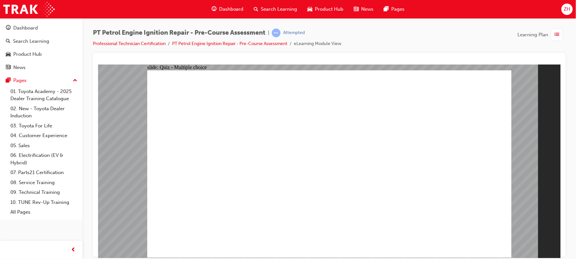
radio input "true"
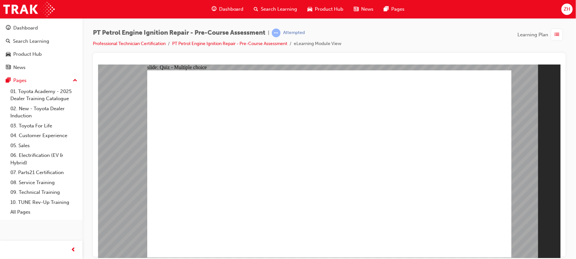
radio input "false"
radio input "true"
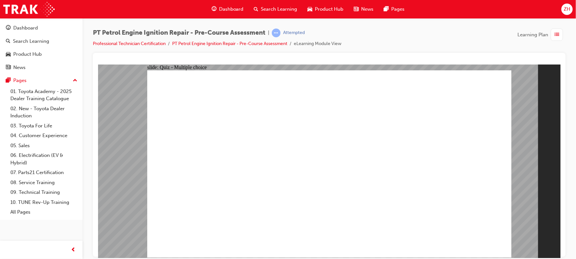
click at [278, 33] on span "learningRecordVerb_ATTEMPT-icon" at bounding box center [276, 32] width 9 height 9
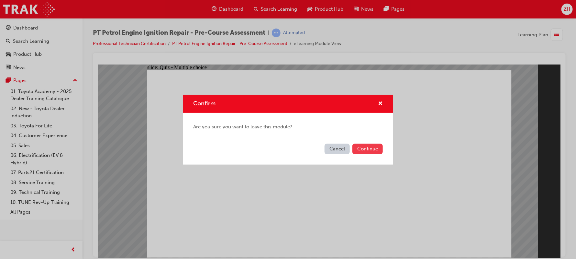
click at [370, 151] on button "Continue" at bounding box center [368, 148] width 30 height 11
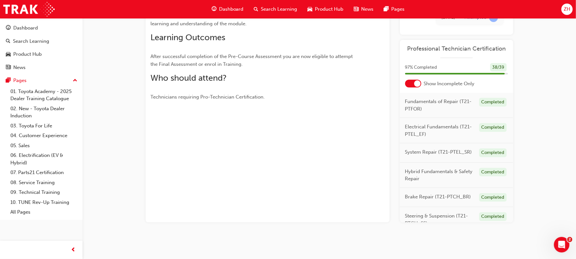
scroll to position [102, 0]
click at [433, 42] on div "Professional Technician Certification 97 % Completed 38 / 39 Show Incomplete On…" at bounding box center [456, 131] width 113 height 182
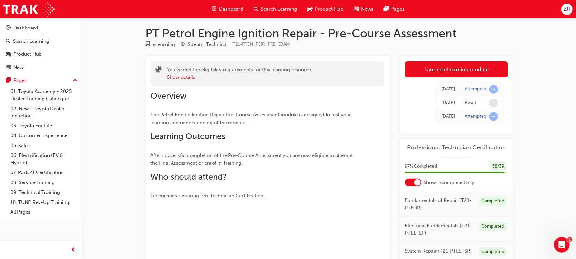
scroll to position [0, 0]
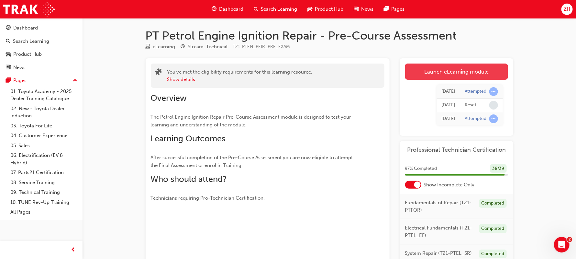
click at [461, 70] on link "Launch eLearning module" at bounding box center [456, 71] width 103 height 16
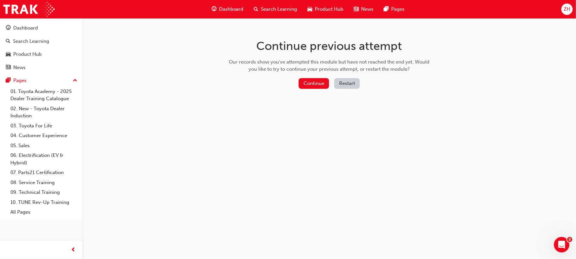
click at [344, 84] on button "Restart" at bounding box center [348, 83] width 26 height 11
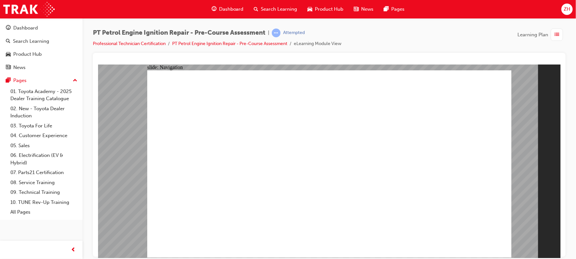
radio input "true"
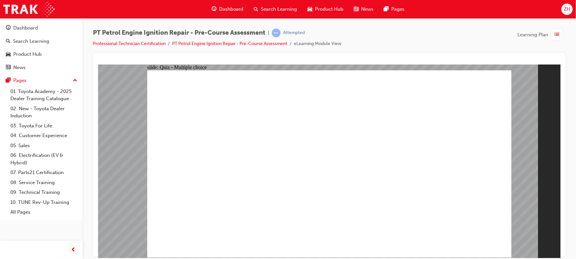
radio input "true"
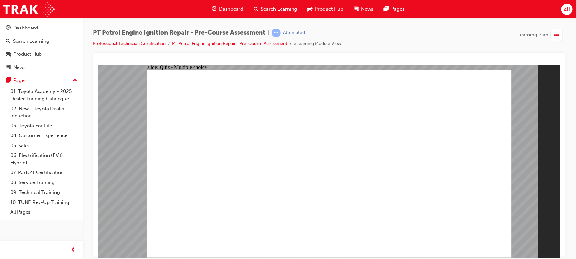
radio input "true"
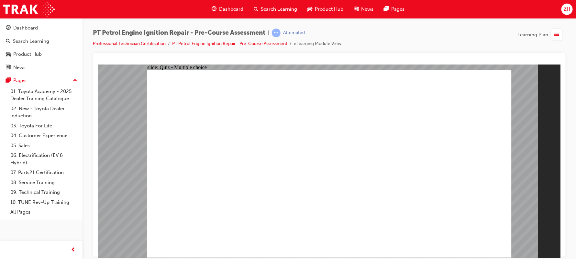
radio input "true"
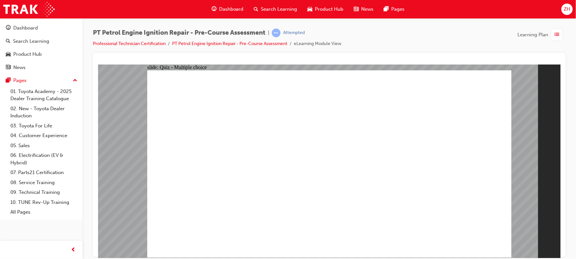
radio input "true"
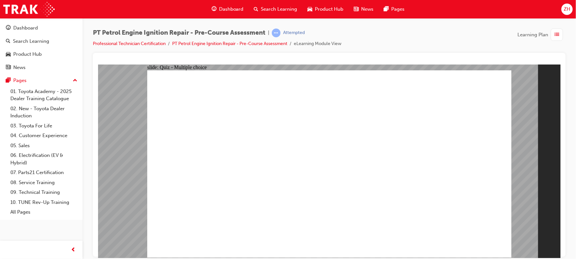
radio input "true"
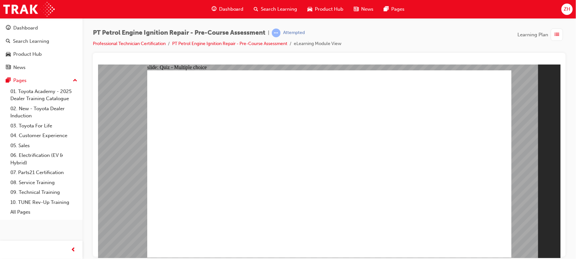
radio input "true"
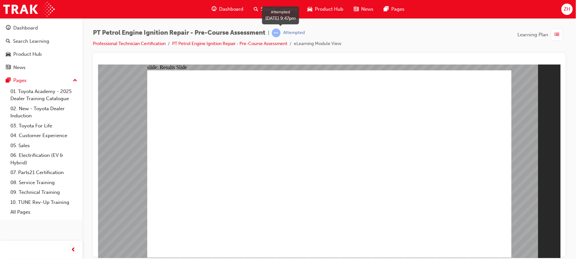
click at [285, 32] on div "Attempted" at bounding box center [288, 32] width 33 height 9
click at [275, 32] on div "PT Petrol Engine Ignition Repair - Pre-Course Assessment | Attempted" at bounding box center [217, 32] width 249 height 9
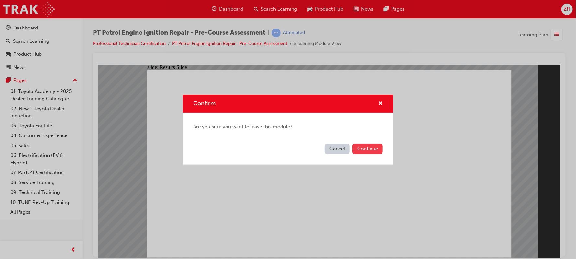
click at [370, 149] on button "Continue" at bounding box center [368, 148] width 30 height 11
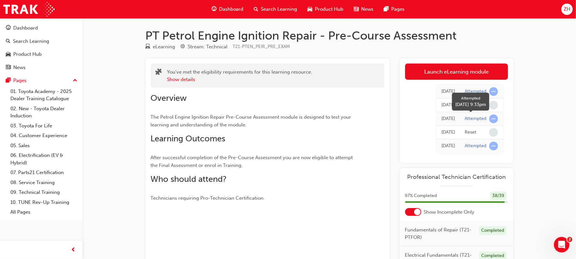
click at [469, 121] on div "Attempted" at bounding box center [476, 119] width 22 height 6
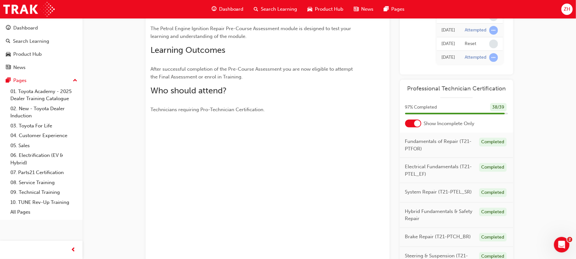
scroll to position [71, 0]
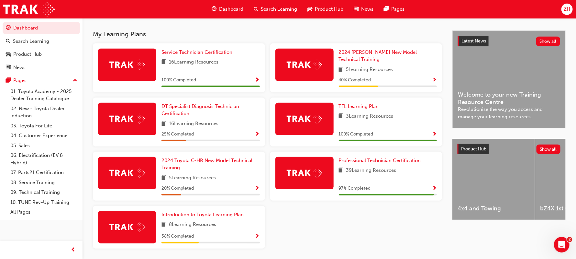
scroll to position [136, 0]
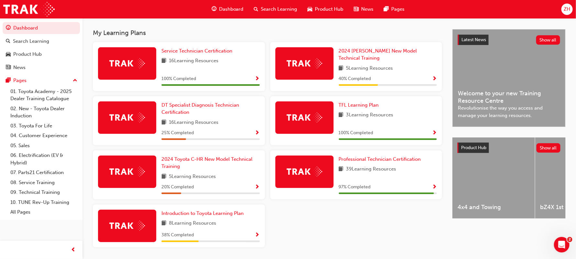
click at [435, 184] on span "Show Progress" at bounding box center [434, 187] width 5 height 6
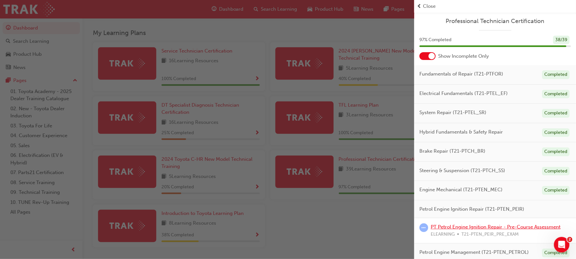
click at [477, 229] on link "PT Petrol Engine Ignition Repair - Pre-Course Assessment" at bounding box center [496, 227] width 130 height 6
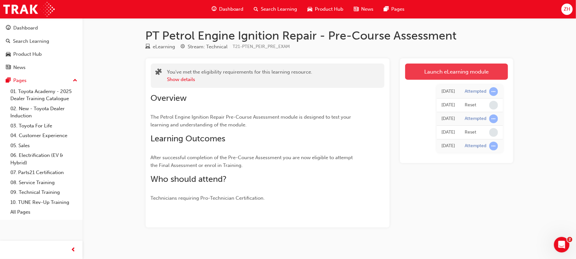
click at [471, 77] on link "Launch eLearning module" at bounding box center [456, 71] width 103 height 16
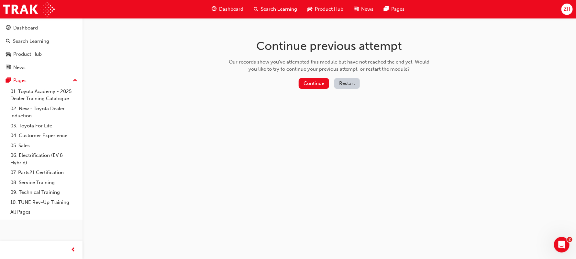
click at [343, 80] on button "Restart" at bounding box center [348, 83] width 26 height 11
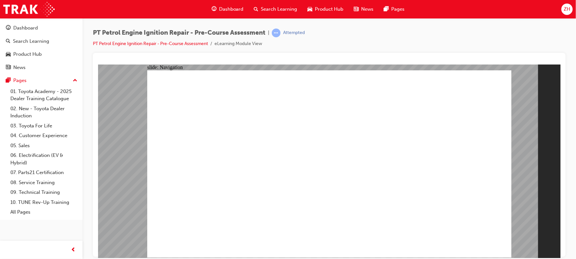
radio input "true"
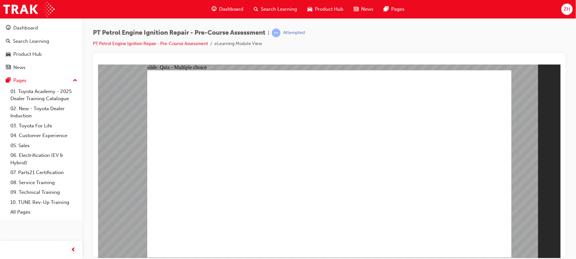
radio input "true"
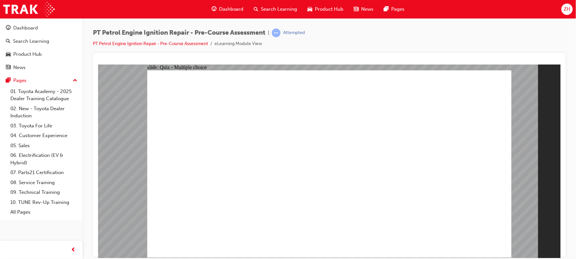
radio input "true"
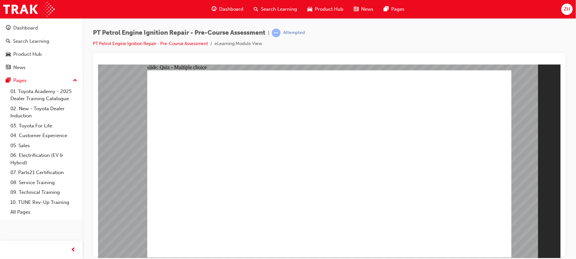
radio input "true"
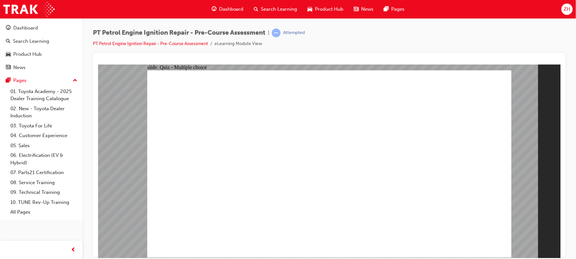
radio input "true"
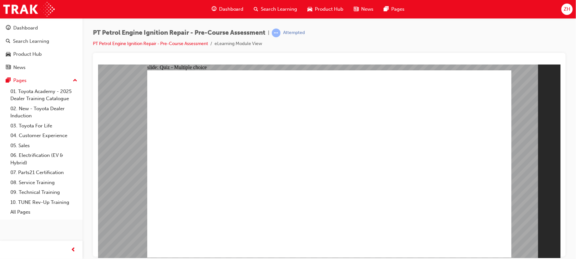
radio input "true"
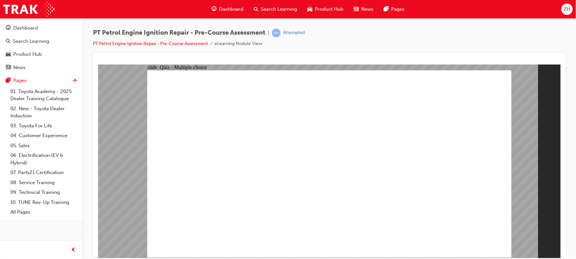
radio input "true"
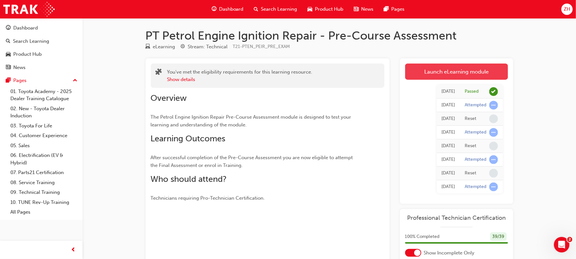
click at [455, 70] on link "Launch eLearning module" at bounding box center [456, 71] width 103 height 16
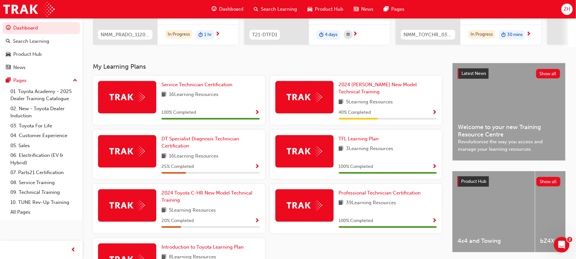
scroll to position [94, 0]
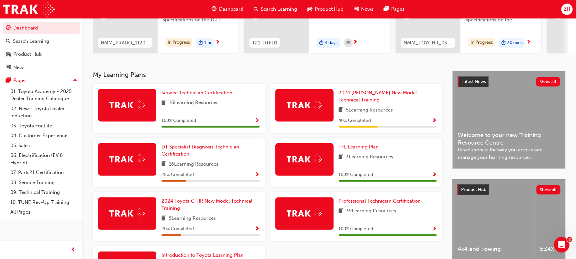
click at [412, 199] on span "Professional Technician Certification" at bounding box center [380, 201] width 82 height 6
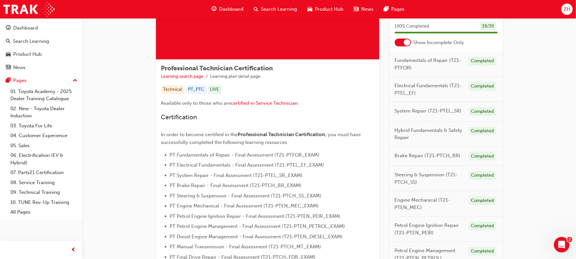
scroll to position [72, 0]
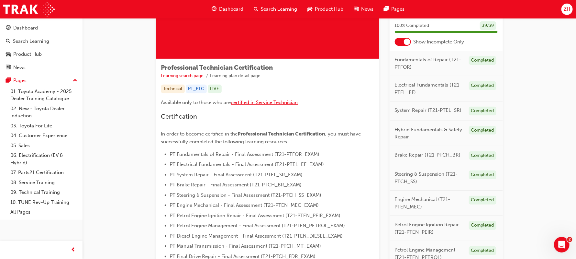
click at [267, 103] on span "certified in Service Technician" at bounding box center [264, 102] width 67 height 6
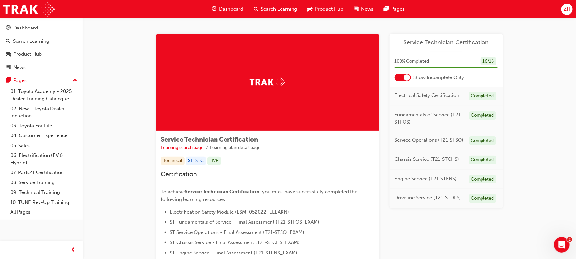
click at [404, 76] on div at bounding box center [407, 77] width 6 height 6
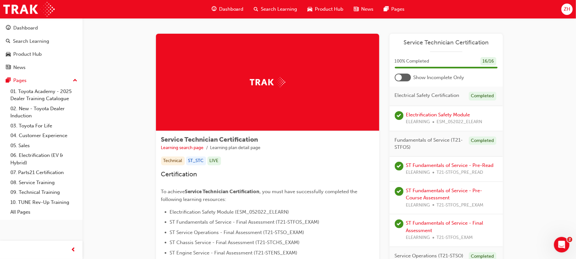
click at [406, 79] on div at bounding box center [403, 78] width 16 height 8
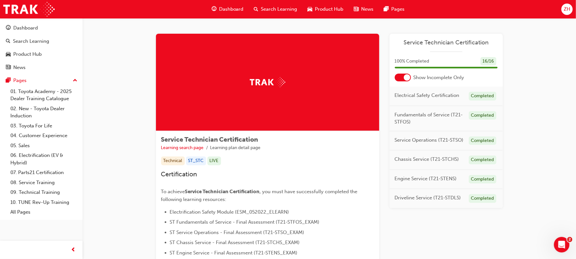
click at [406, 79] on div at bounding box center [407, 77] width 6 height 6
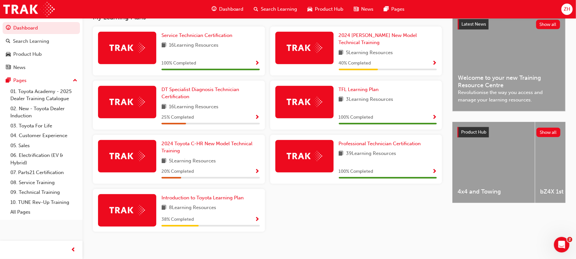
scroll to position [152, 0]
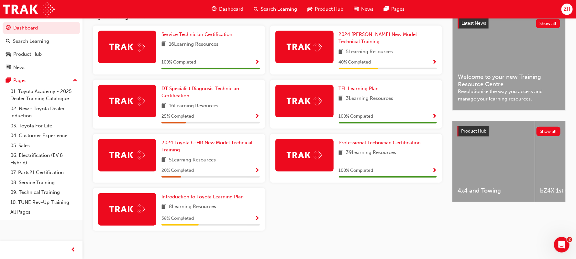
click at [256, 216] on span "Show Progress" at bounding box center [257, 219] width 5 height 6
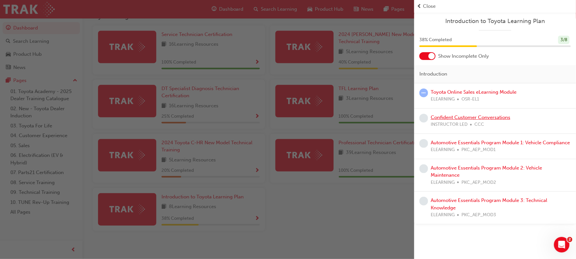
click at [445, 119] on link "Confident Customer Conversations" at bounding box center [471, 117] width 80 height 6
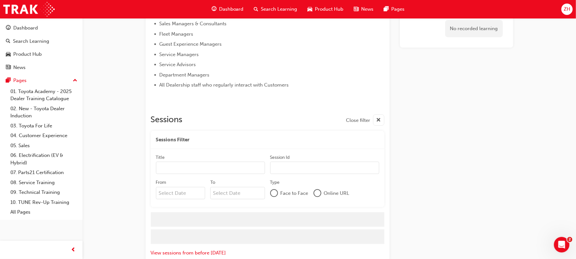
scroll to position [317, 0]
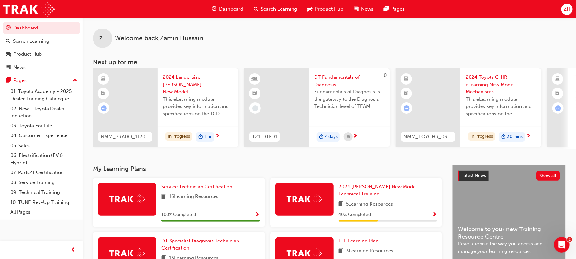
click at [564, 12] on span "ZH" at bounding box center [567, 9] width 6 height 7
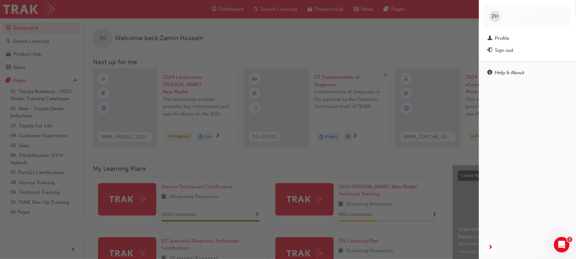
click at [564, 12] on div "ZH [PERSON_NAME] 638428" at bounding box center [527, 16] width 87 height 22
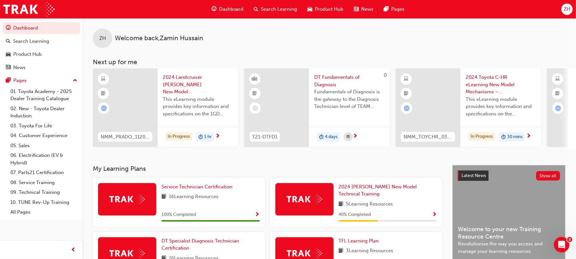
click at [564, 12] on span "ZH" at bounding box center [567, 9] width 6 height 7
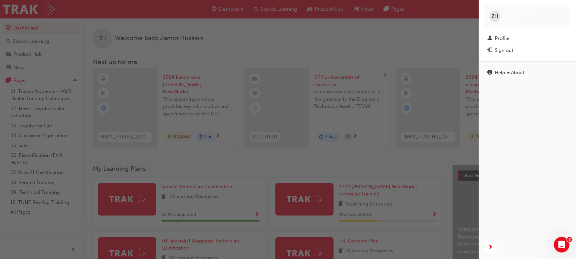
click at [564, 12] on div "ZH [PERSON_NAME] 638428" at bounding box center [527, 16] width 87 height 22
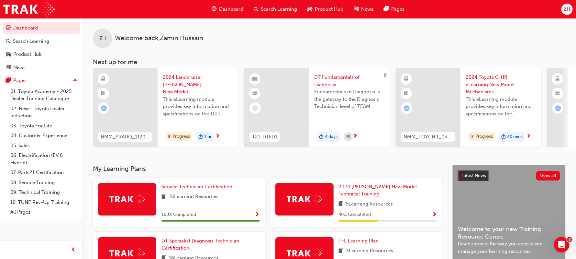
click at [564, 12] on span "ZH" at bounding box center [567, 9] width 6 height 7
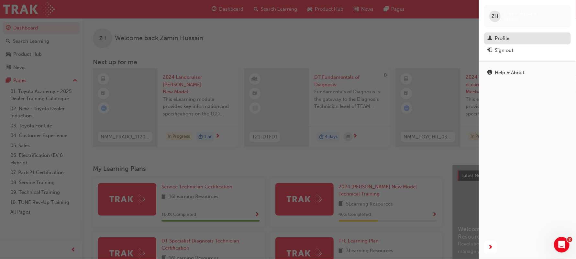
click at [522, 43] on link "Profile" at bounding box center [527, 38] width 87 height 12
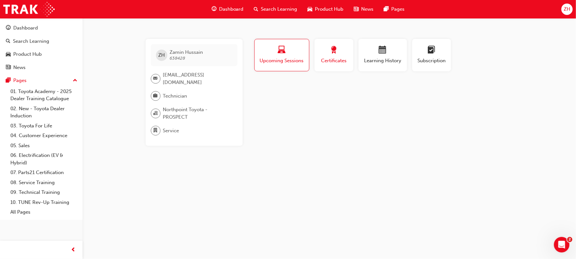
click at [334, 49] on span "award-icon" at bounding box center [334, 50] width 8 height 9
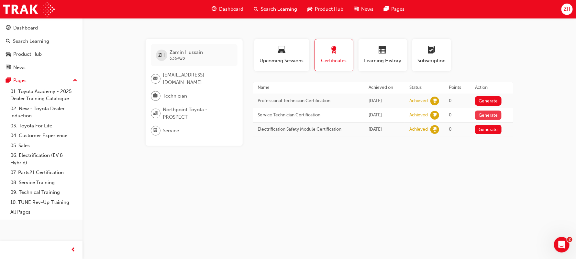
click at [485, 116] on button "Generate" at bounding box center [488, 114] width 27 height 9
click at [485, 116] on button "Loading" at bounding box center [486, 114] width 23 height 9
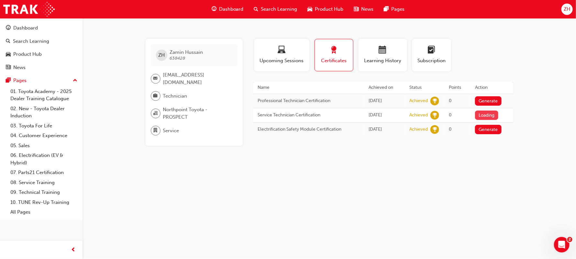
click at [485, 116] on button "Loading" at bounding box center [486, 114] width 23 height 9
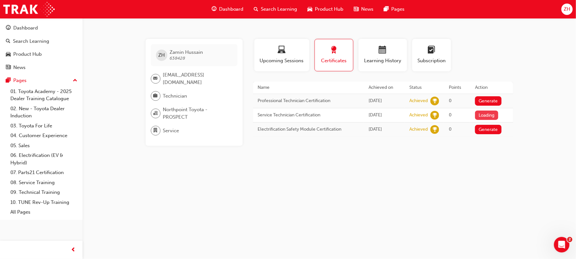
click at [485, 116] on button "Loading" at bounding box center [486, 114] width 23 height 9
click at [497, 115] on button "Loading" at bounding box center [486, 114] width 23 height 9
click at [491, 103] on button "Generate" at bounding box center [488, 100] width 27 height 9
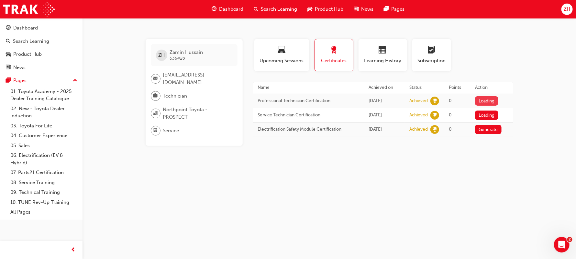
click at [491, 103] on button "Loading" at bounding box center [486, 100] width 23 height 9
click at [494, 132] on button "Generate" at bounding box center [488, 129] width 27 height 9
click at [494, 132] on button "Loading" at bounding box center [490, 129] width 23 height 9
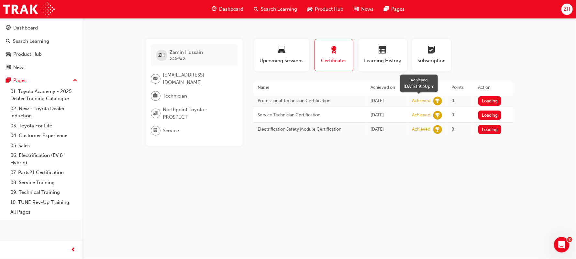
click at [438, 101] on span "learningRecordVerb_ACHIEVE-icon" at bounding box center [438, 101] width 9 height 9
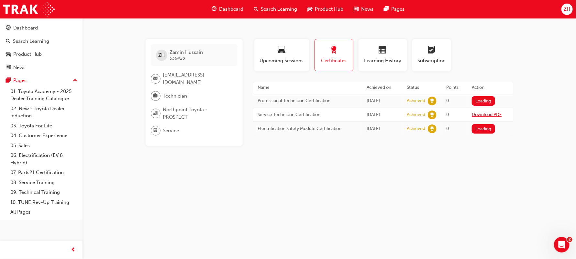
click at [481, 117] on link "Download PDF" at bounding box center [487, 115] width 30 height 6
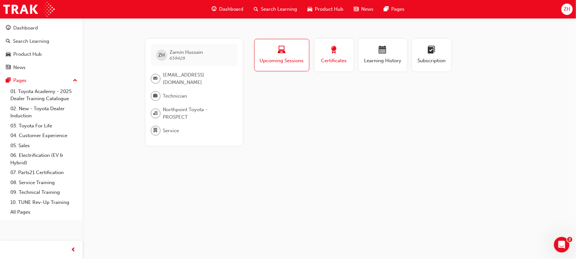
click at [342, 61] on span "Certificates" at bounding box center [334, 60] width 29 height 7
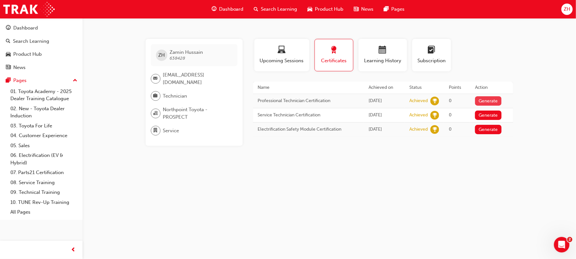
click at [489, 99] on button "Generate" at bounding box center [488, 100] width 27 height 9
click at [489, 99] on button "Loading" at bounding box center [486, 100] width 23 height 9
click at [486, 101] on button "Loading" at bounding box center [486, 100] width 23 height 9
click at [482, 101] on button "Loading" at bounding box center [486, 100] width 23 height 9
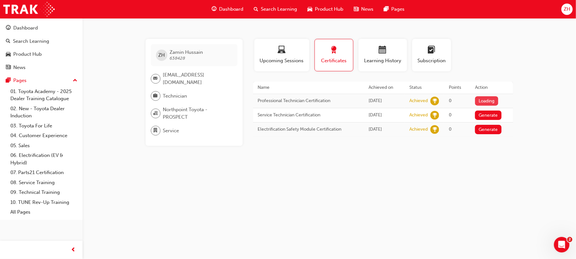
click at [482, 101] on button "Loading" at bounding box center [486, 100] width 23 height 9
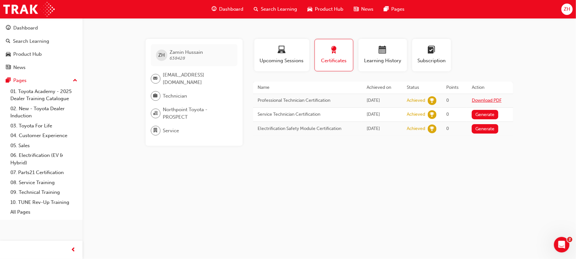
click at [482, 101] on link "Download PDF" at bounding box center [487, 100] width 30 height 6
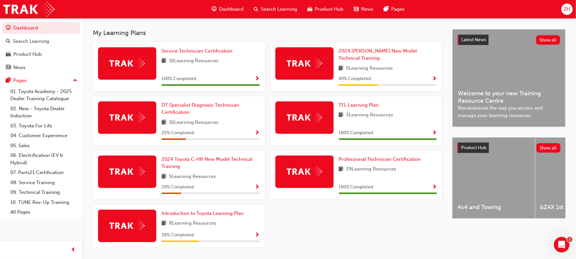
scroll to position [152, 0]
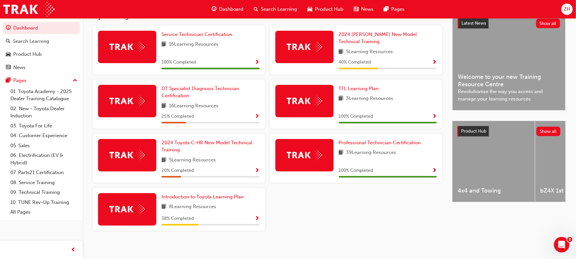
click at [256, 216] on span "Show Progress" at bounding box center [257, 219] width 5 height 6
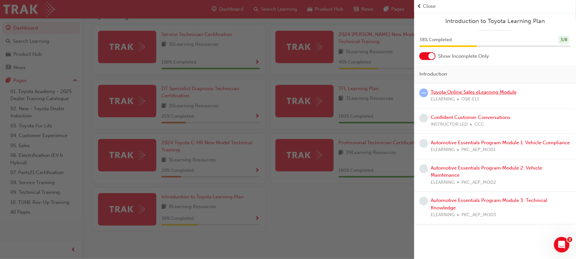
click at [469, 93] on link "Toyota Online Sales eLearning Module" at bounding box center [474, 92] width 86 height 6
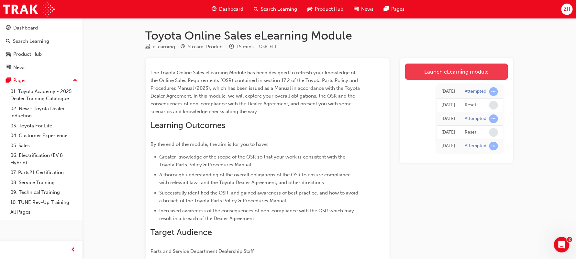
click at [486, 74] on link "Launch eLearning module" at bounding box center [456, 71] width 103 height 16
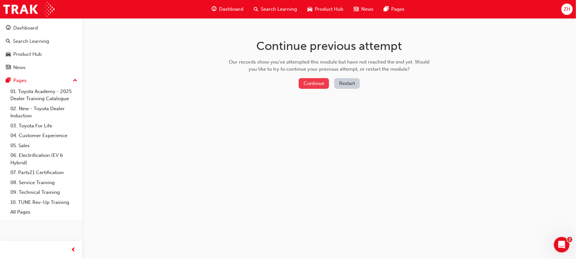
click at [316, 85] on button "Continue" at bounding box center [314, 83] width 30 height 11
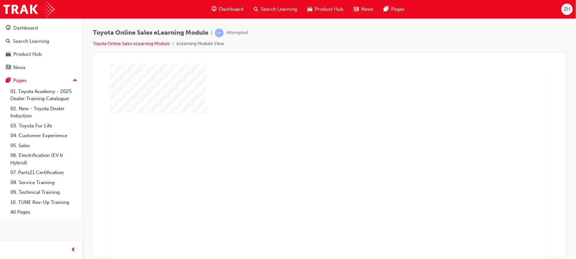
click at [311, 142] on div "play" at bounding box center [311, 142] width 0 height 0
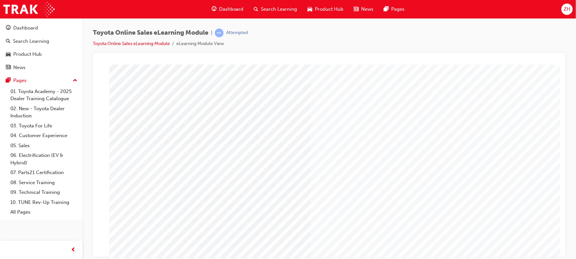
scroll to position [49, 0]
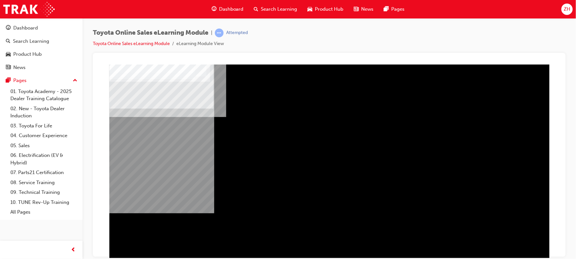
scroll to position [39, 0]
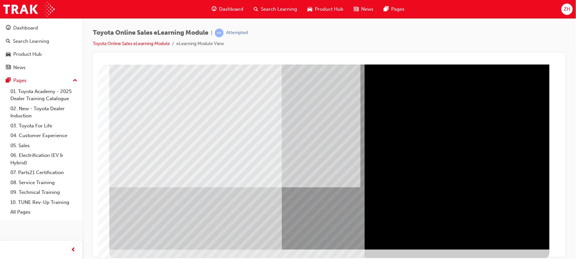
scroll to position [49, 0]
